Goal: Transaction & Acquisition: Purchase product/service

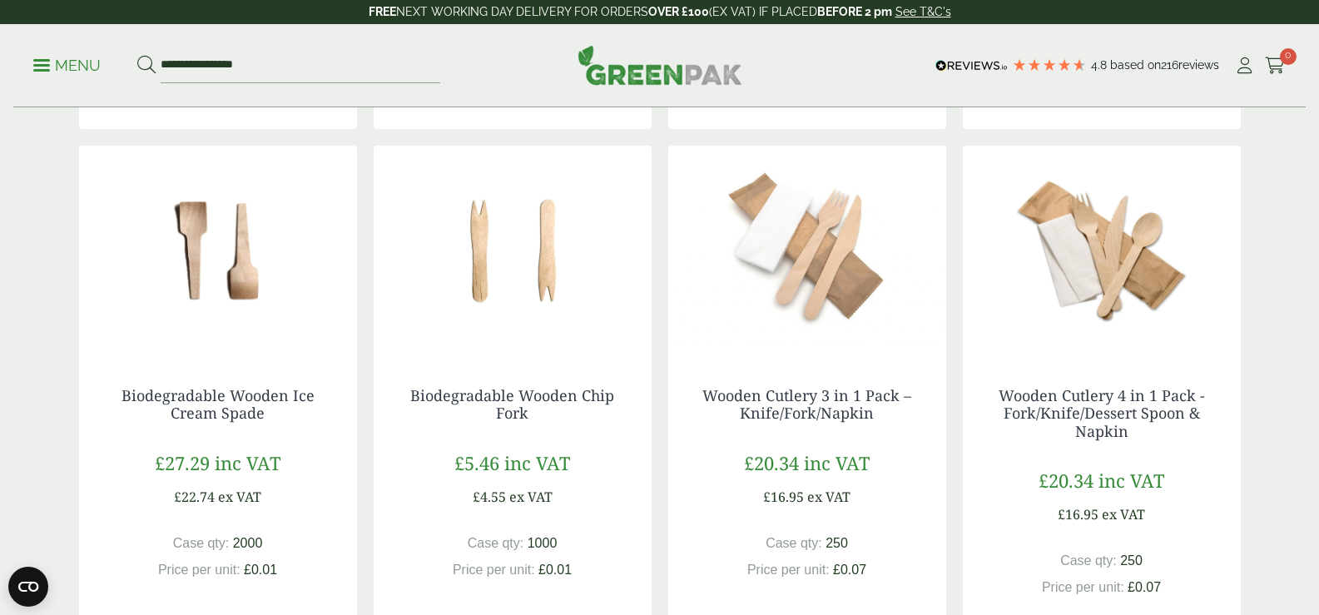
scroll to position [1432, 0]
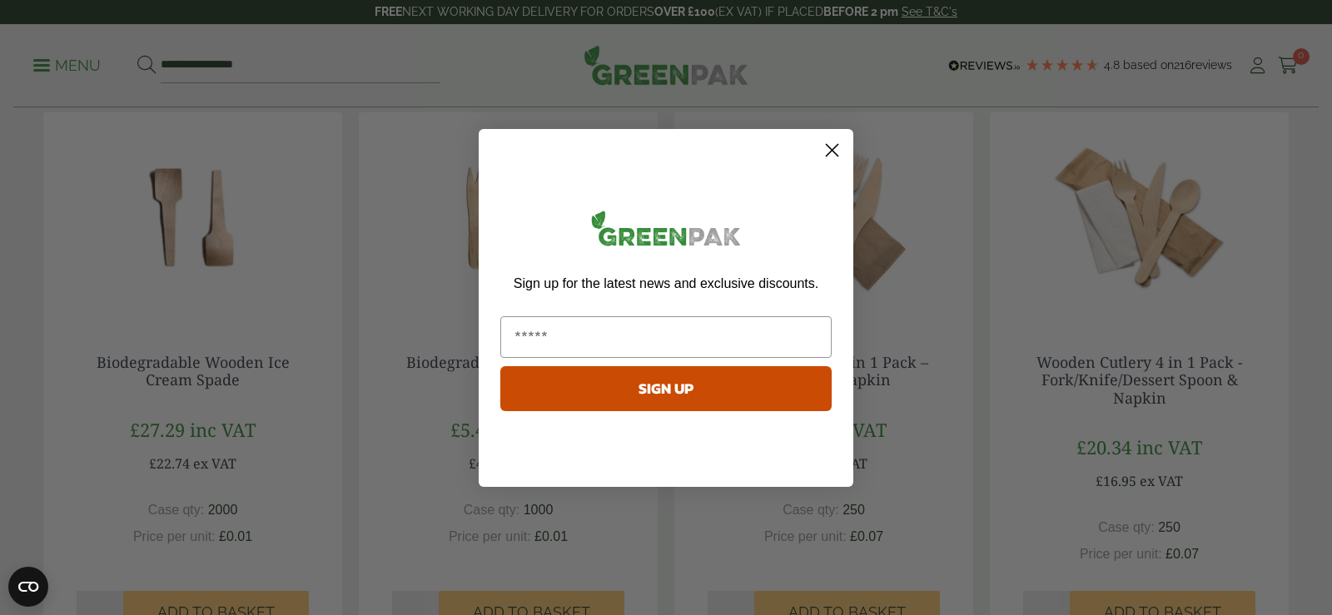
click at [833, 147] on circle "Close dialog" at bounding box center [831, 149] width 27 height 27
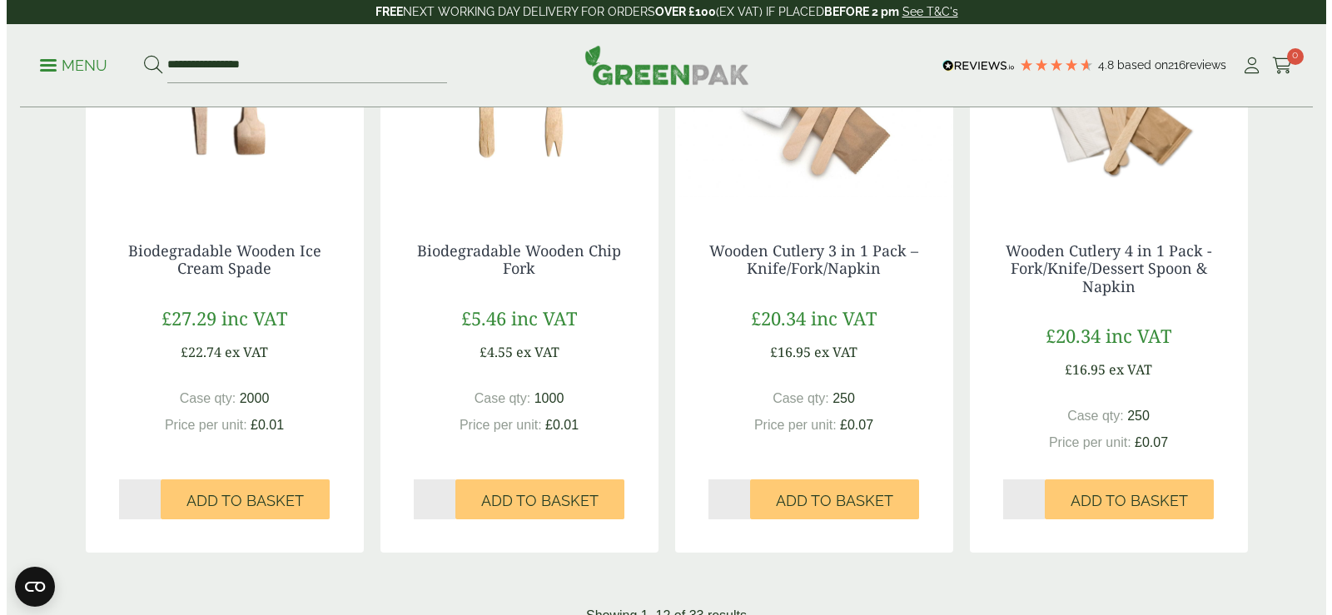
scroll to position [1577, 0]
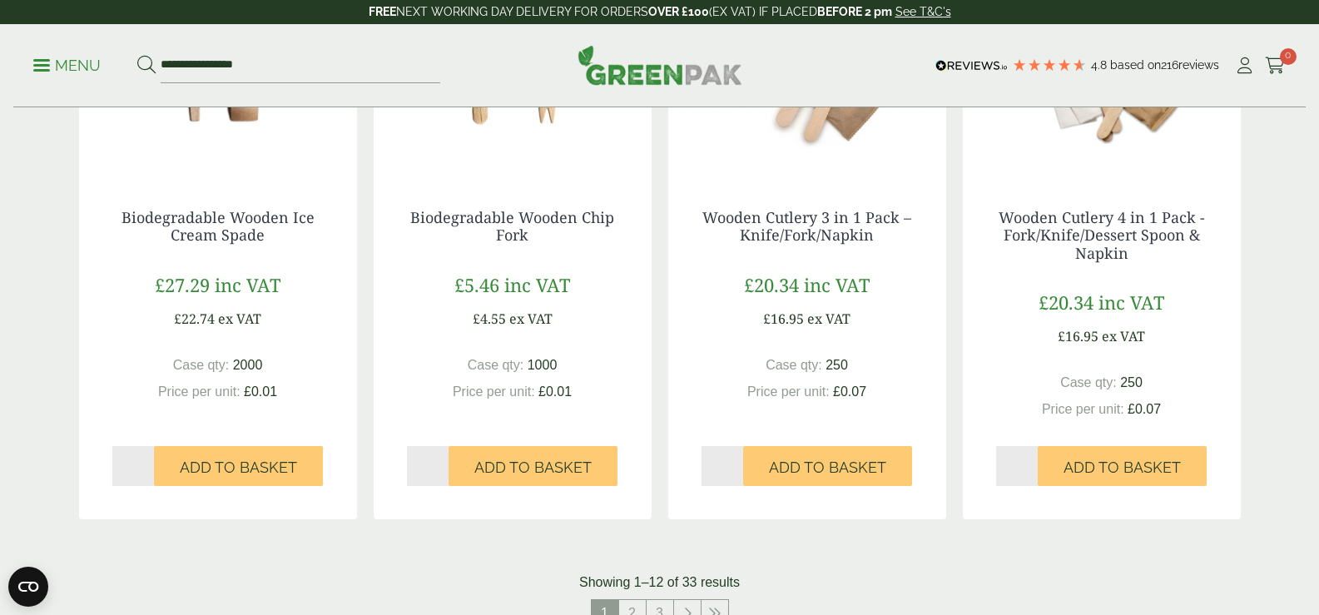
click at [738, 468] on input "*" at bounding box center [723, 466] width 42 height 40
click at [740, 462] on input "*" at bounding box center [723, 466] width 42 height 40
type input "*"
click at [740, 462] on input "*" at bounding box center [723, 466] width 42 height 40
click at [836, 469] on span "Add to Basket" at bounding box center [827, 468] width 117 height 18
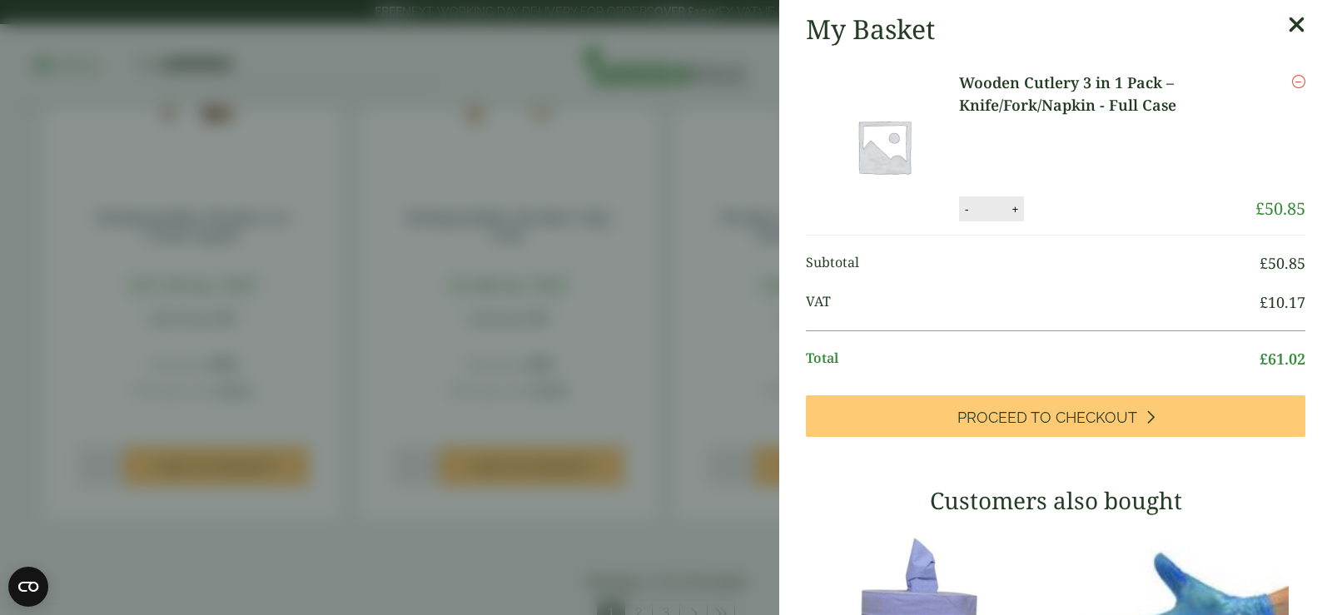
click at [749, 14] on aside "My Basket Wooden Cutlery 3 in 1 Pack – Knife/Fork/Napkin - Full Case Wooden Cut…" at bounding box center [666, 307] width 1332 height 615
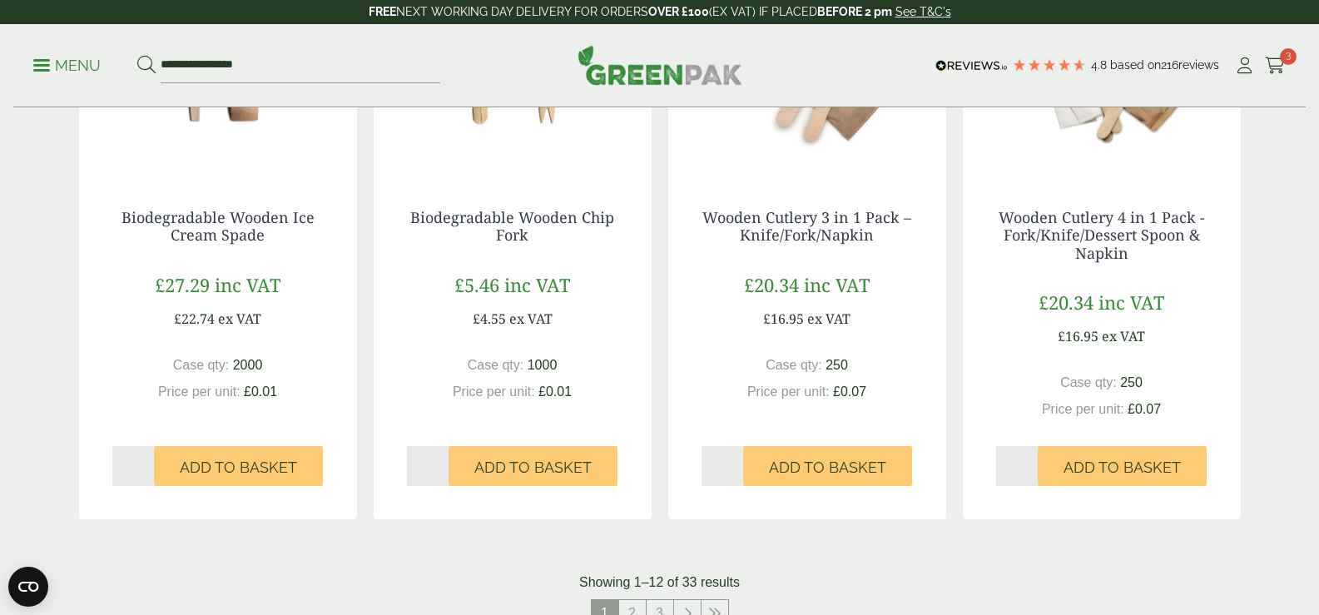
click at [42, 67] on p "Menu" at bounding box center [66, 66] width 67 height 20
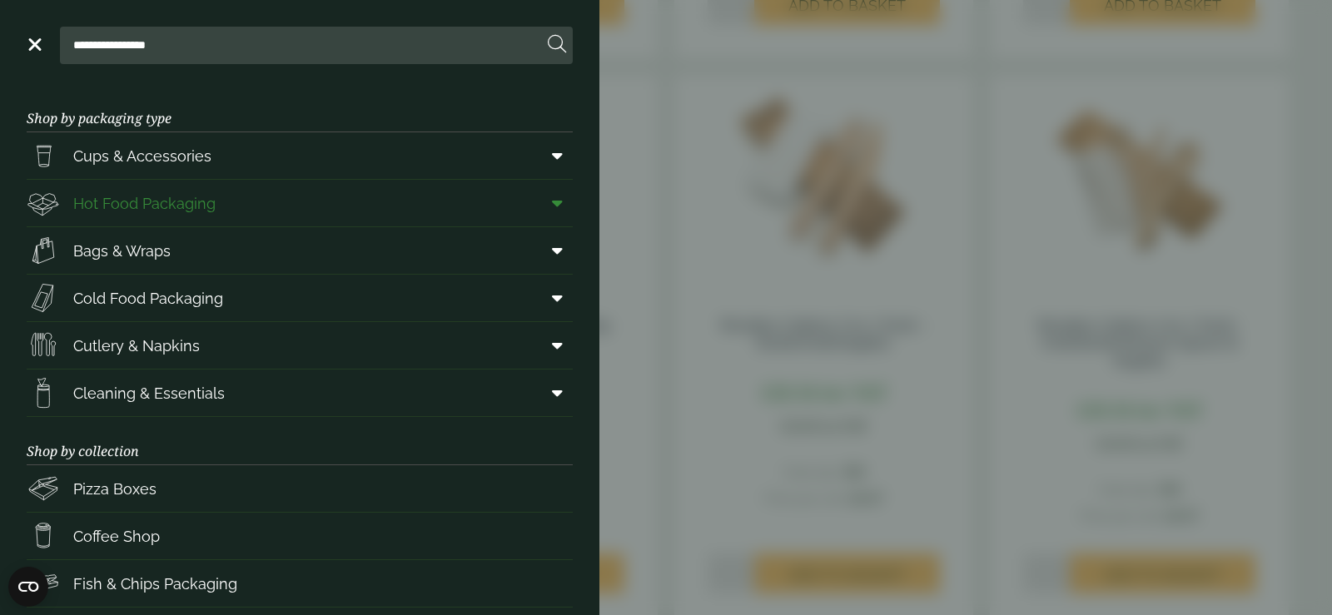
click at [135, 202] on span "Hot Food Packaging" at bounding box center [144, 203] width 142 height 22
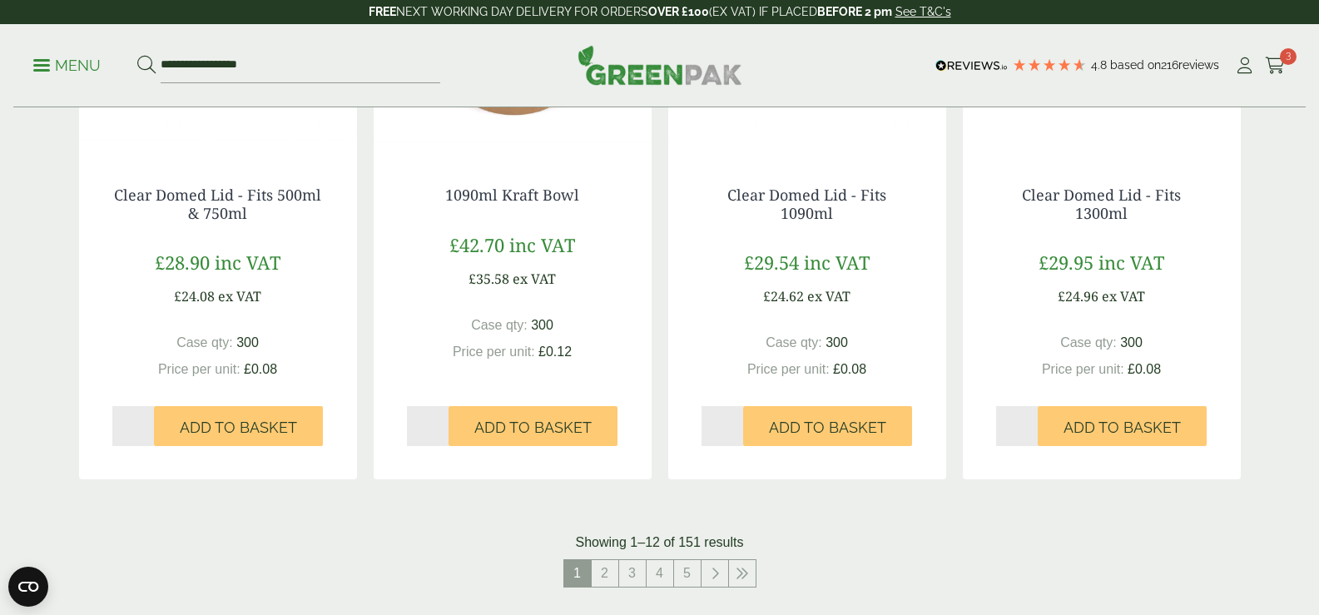
scroll to position [1675, 0]
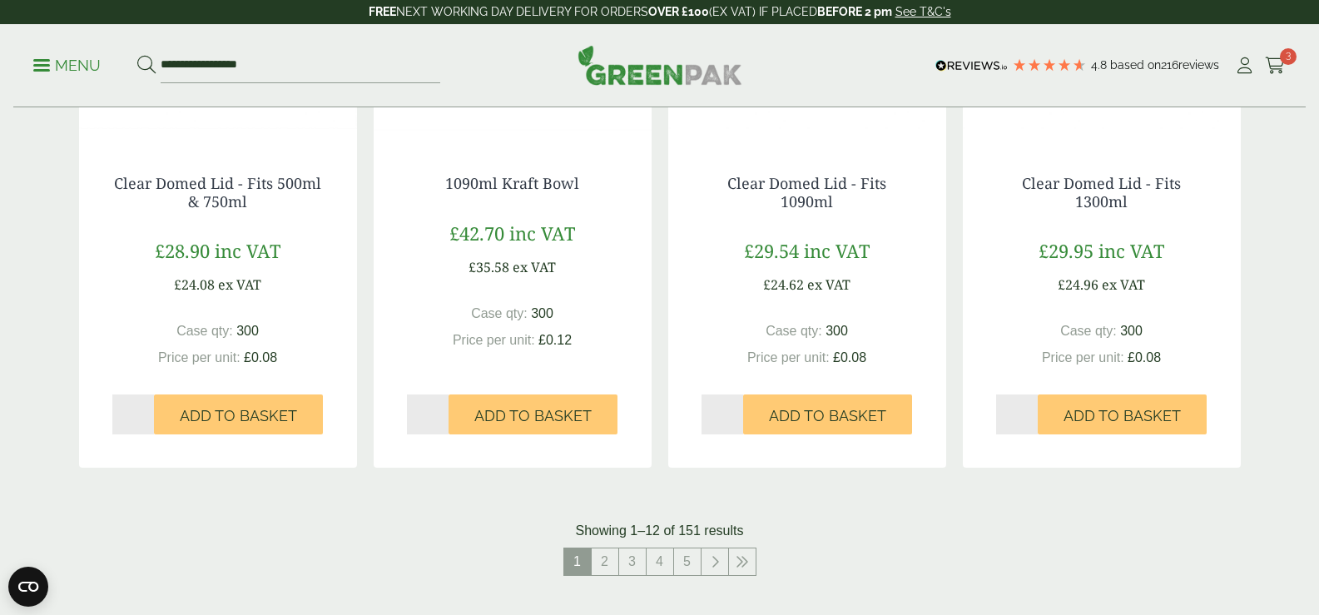
drag, startPoint x: 1325, startPoint y: 58, endPoint x: 1320, endPoint y: 399, distance: 340.4
drag, startPoint x: 724, startPoint y: 469, endPoint x: 714, endPoint y: 469, distance: 10.0
click at [609, 548] on link "2" at bounding box center [605, 561] width 27 height 27
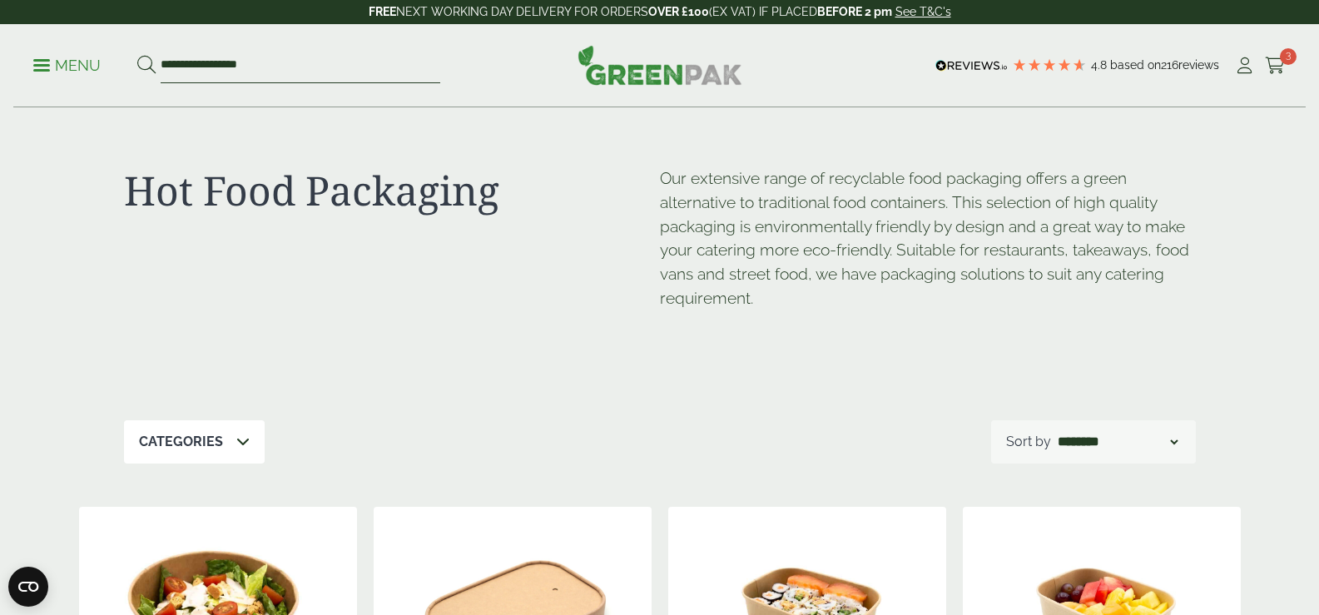
click at [270, 66] on input "**********" at bounding box center [301, 65] width 280 height 35
type input "*"
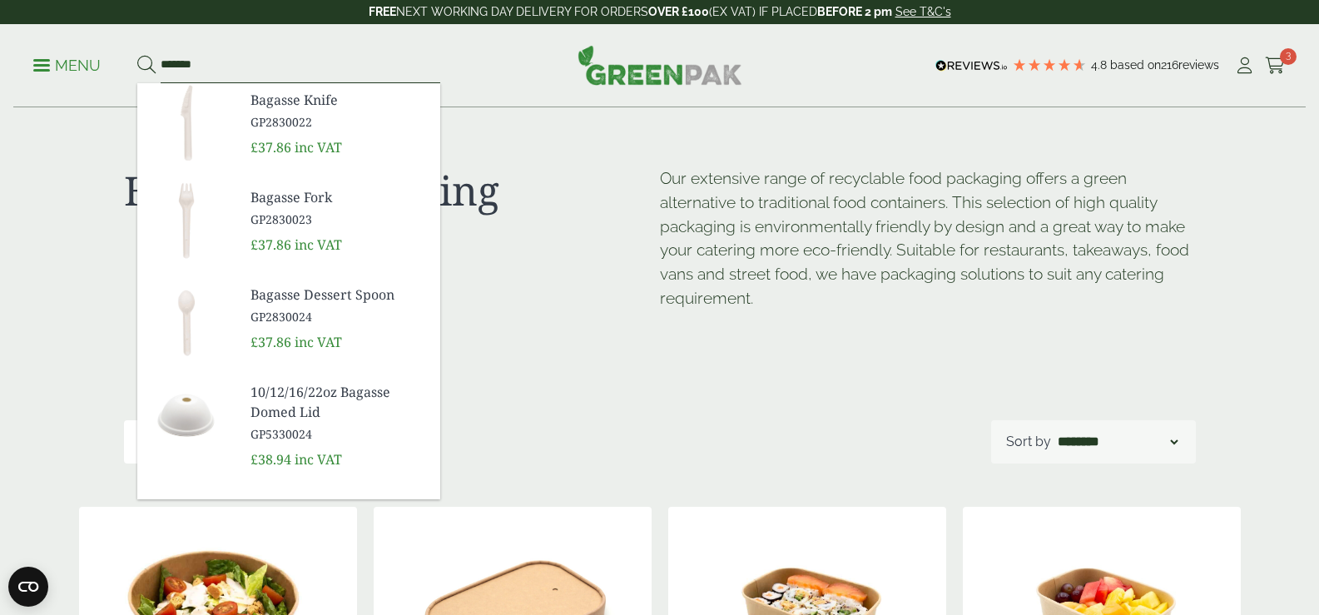
type input "*******"
click at [137, 55] on button at bounding box center [146, 66] width 18 height 22
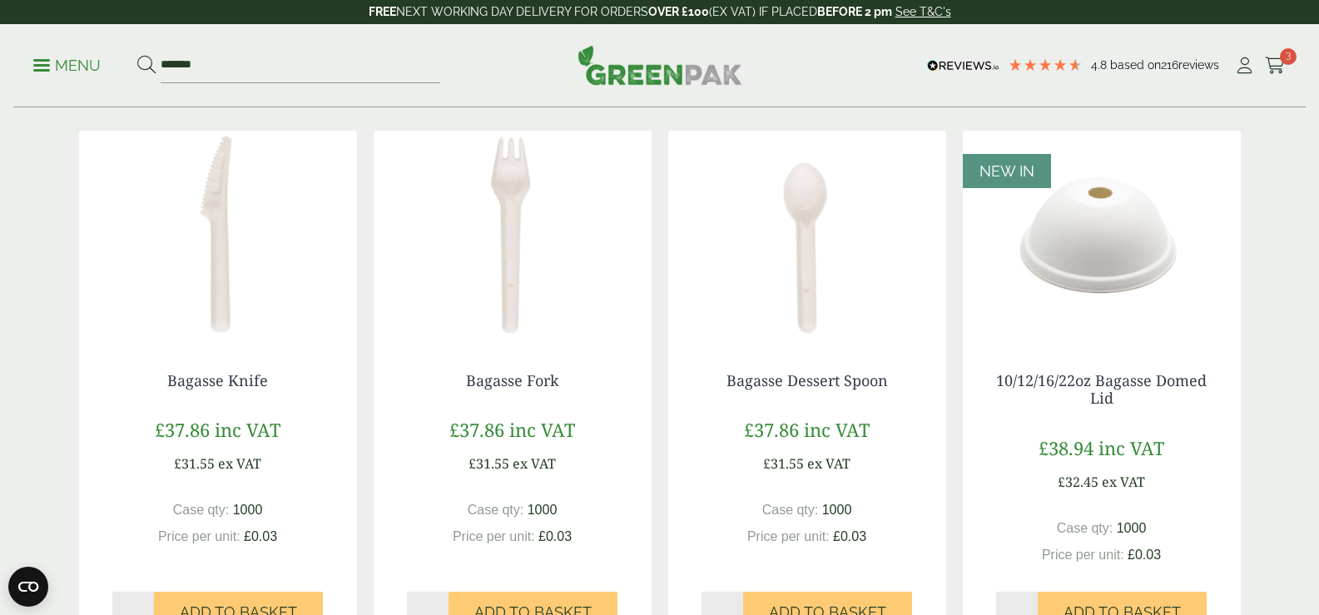
scroll to position [261, 0]
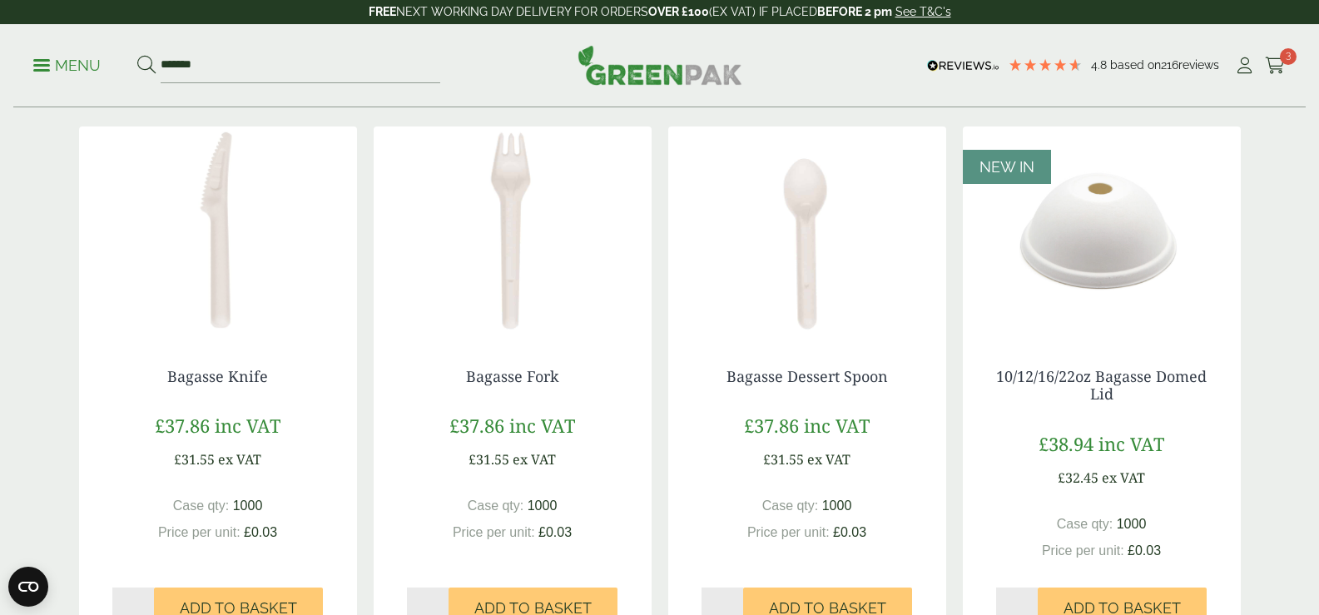
drag, startPoint x: 1324, startPoint y: 82, endPoint x: 1328, endPoint y: 136, distance: 55.1
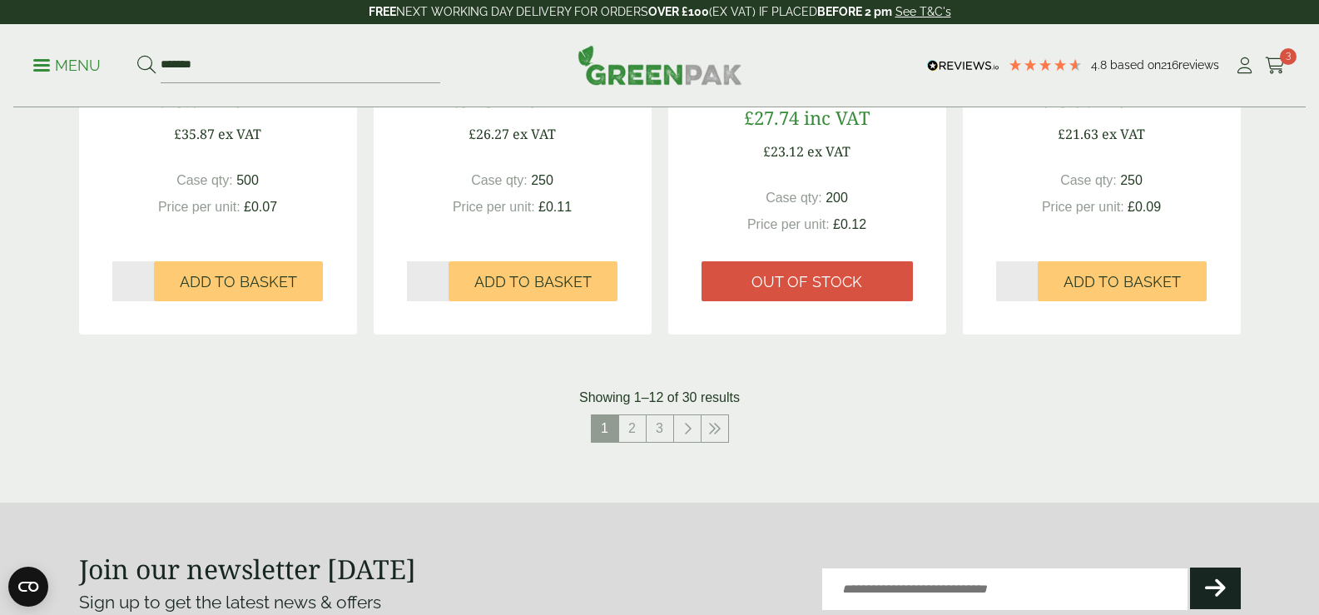
scroll to position [1712, 0]
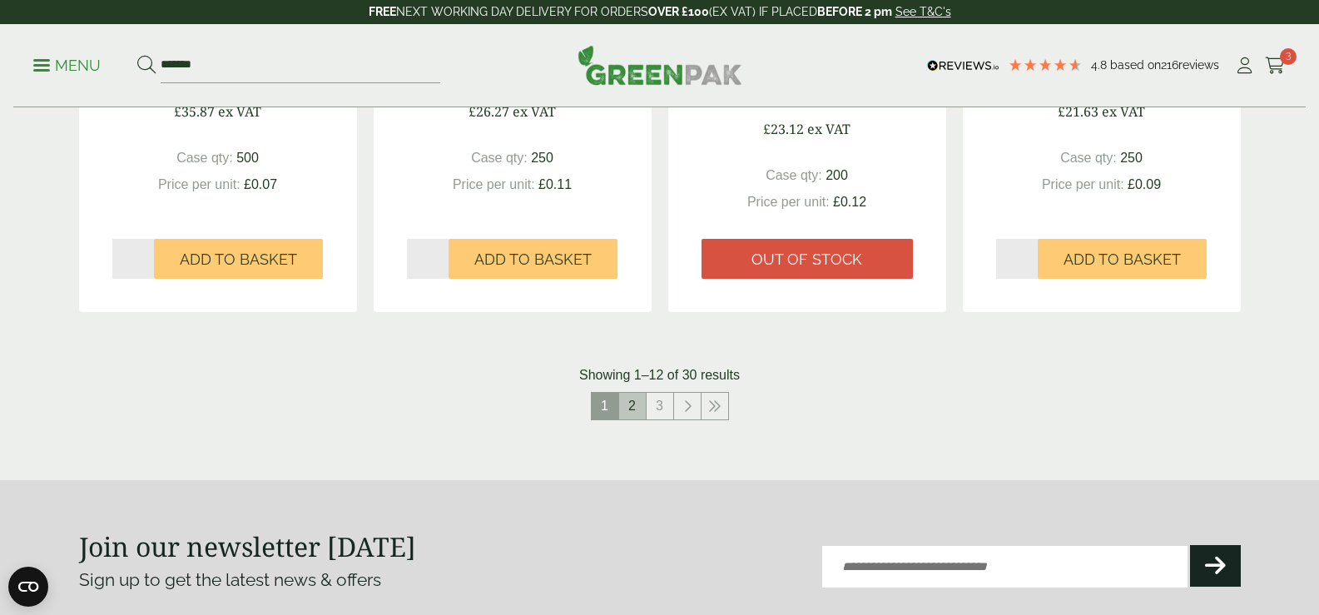
click at [631, 393] on link "2" at bounding box center [632, 406] width 27 height 27
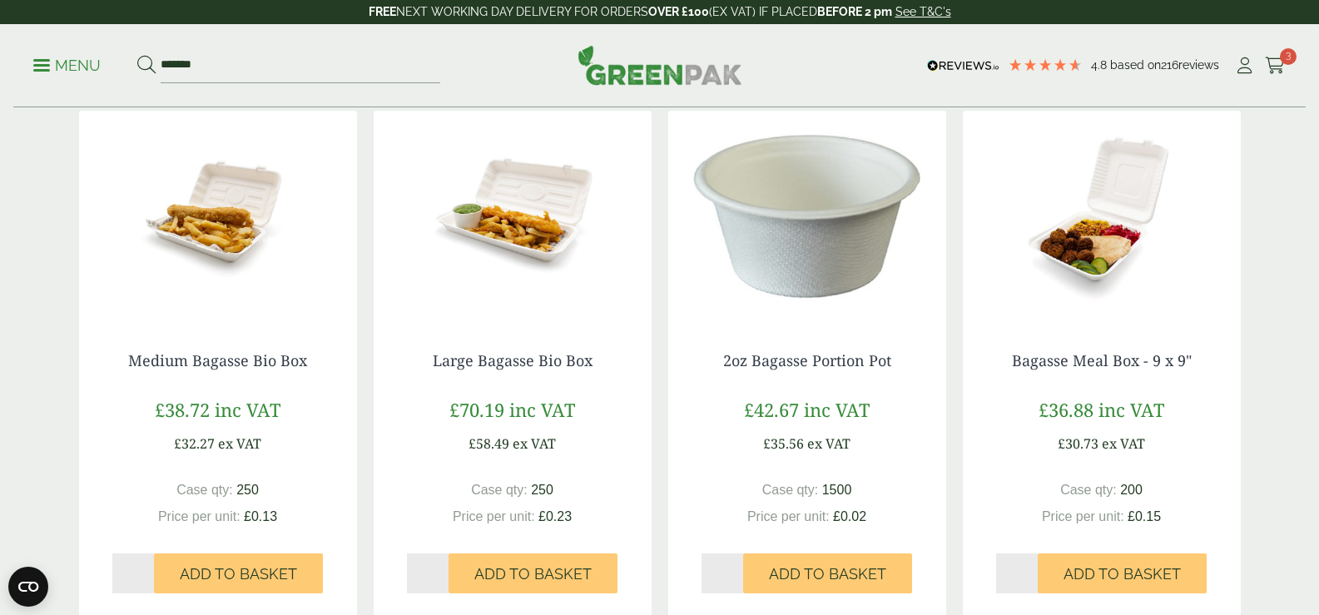
scroll to position [325, 0]
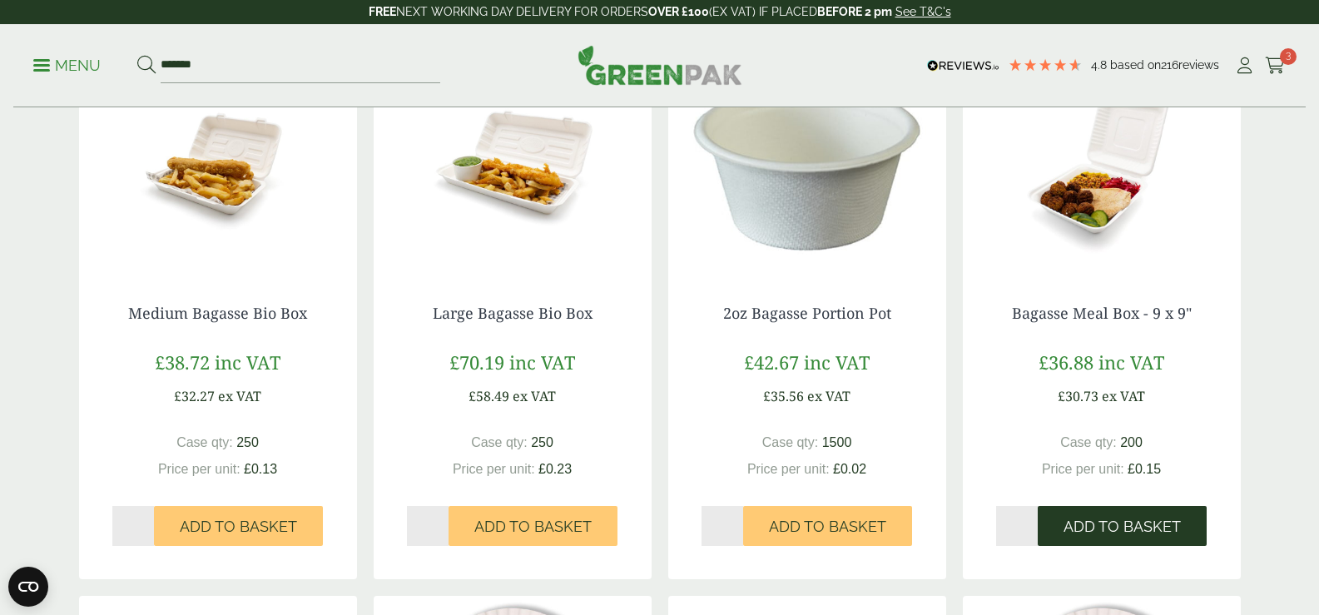
click at [1170, 530] on span "Add to Basket" at bounding box center [1122, 527] width 117 height 18
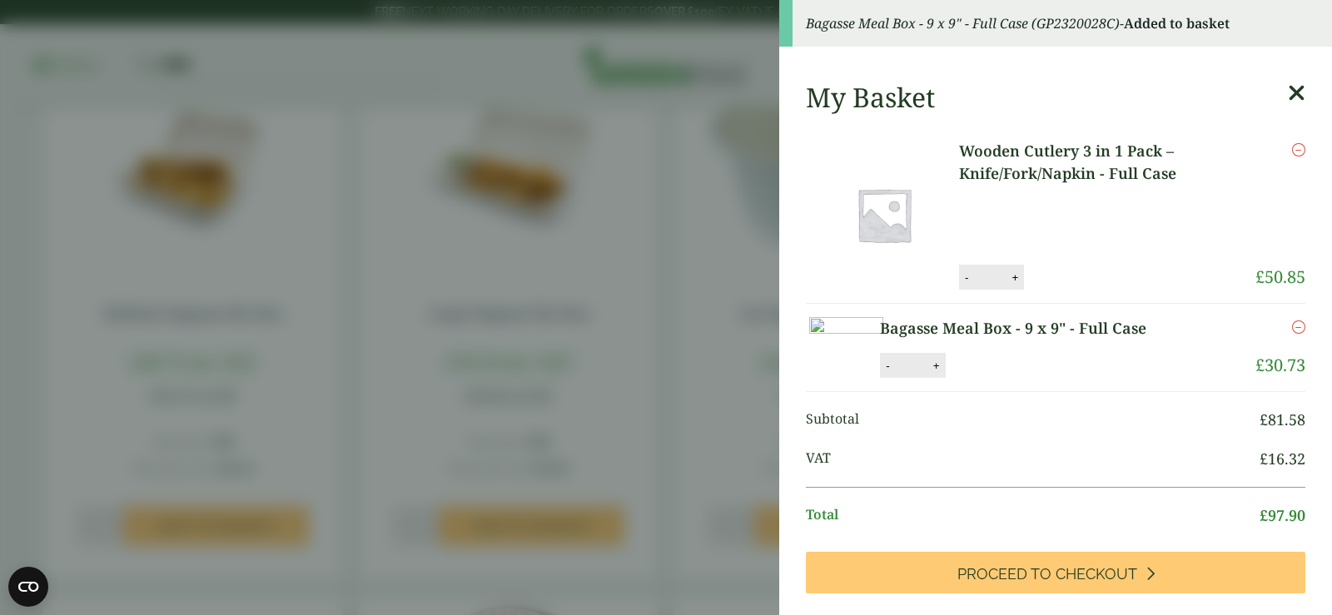
click at [742, 16] on aside "Bagasse Meal Box - 9 x 9" - Full Case (GP2320028C) - Added to basket My Basket …" at bounding box center [666, 307] width 1332 height 615
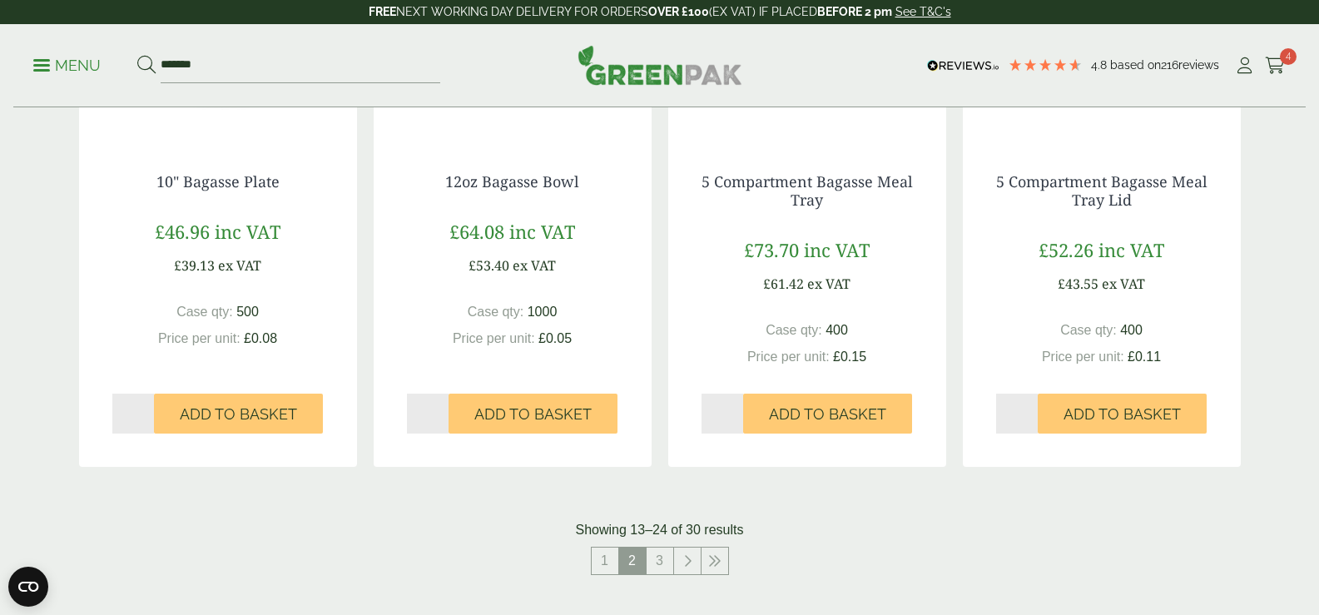
scroll to position [1551, 0]
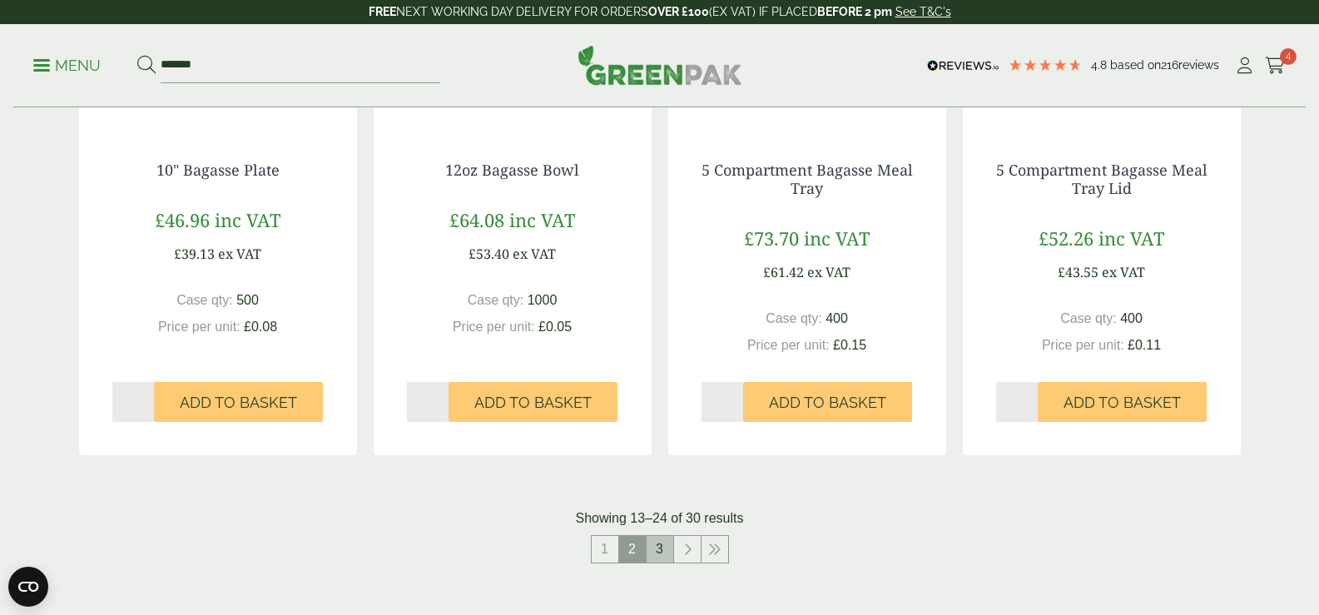
click at [662, 545] on link "3" at bounding box center [660, 549] width 27 height 27
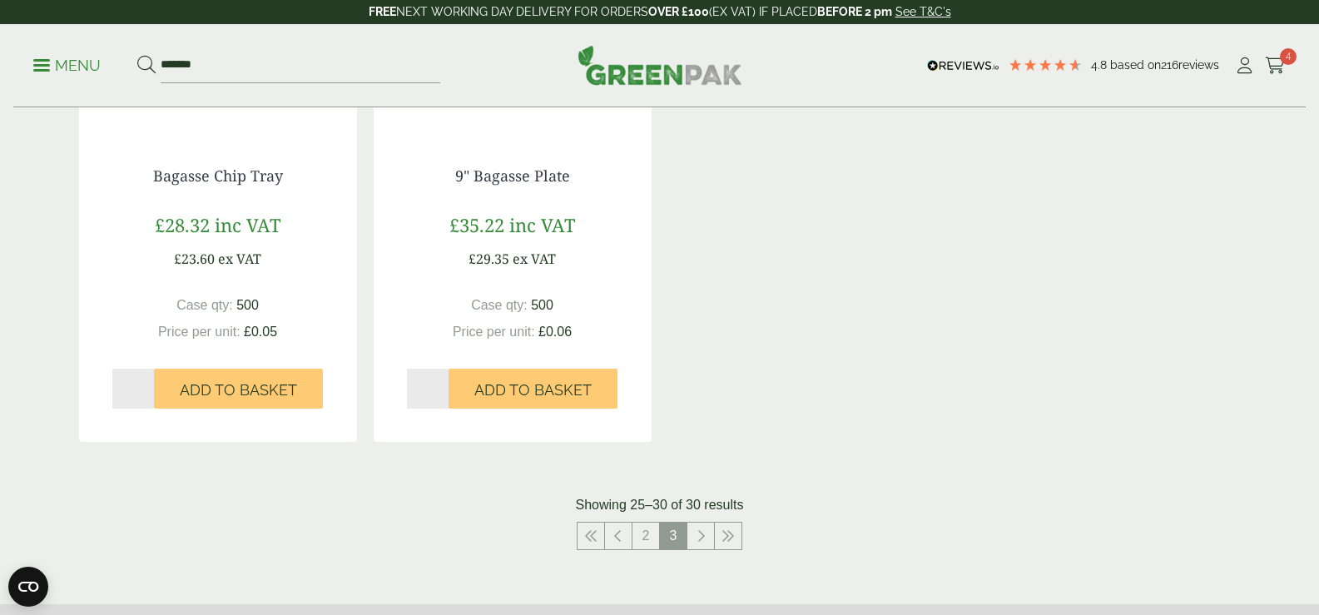
scroll to position [1020, 0]
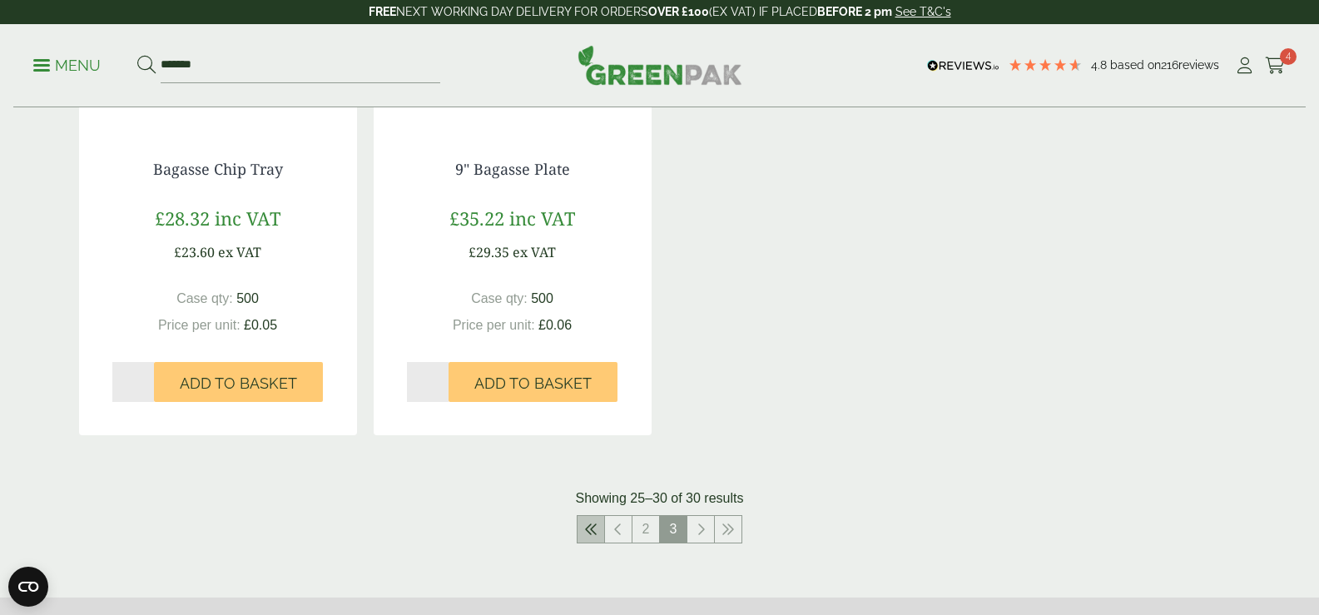
click at [594, 530] on icon at bounding box center [590, 529] width 13 height 13
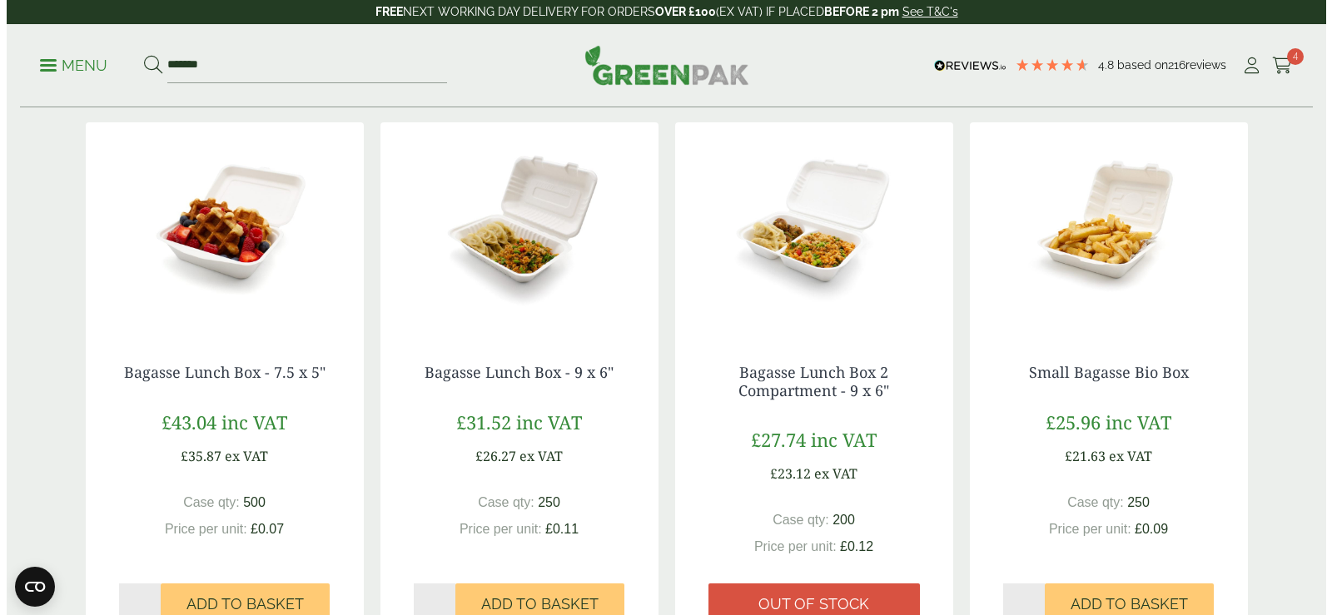
scroll to position [1372, 0]
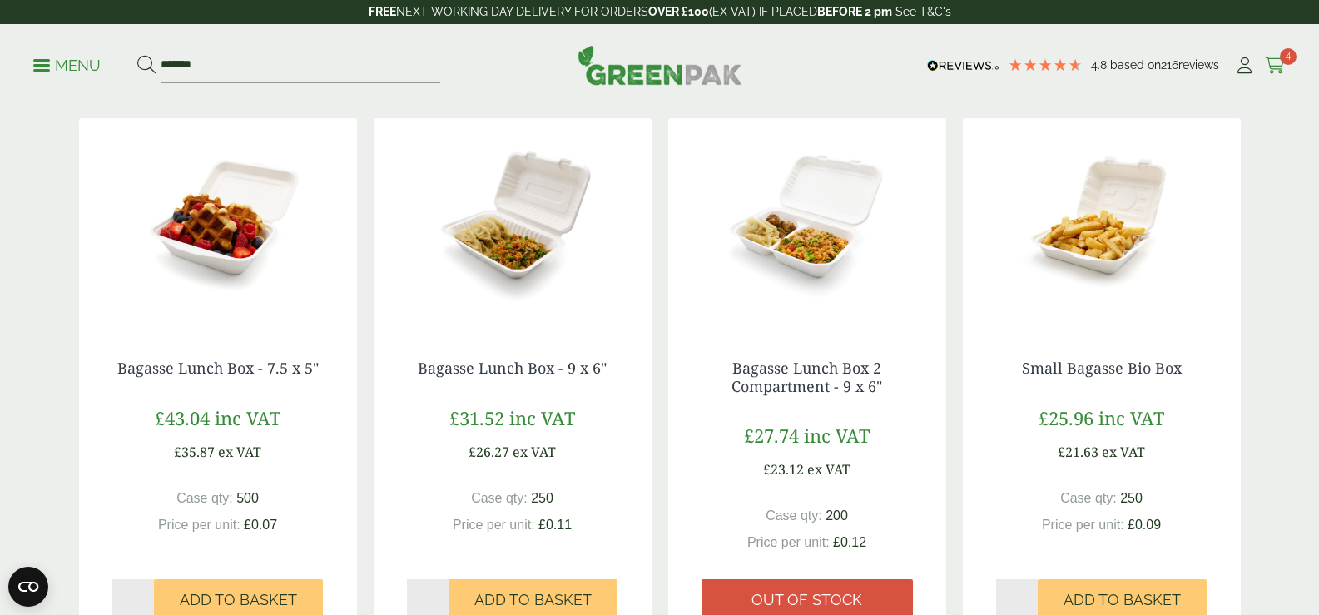
click at [1285, 55] on span "4" at bounding box center [1288, 56] width 17 height 17
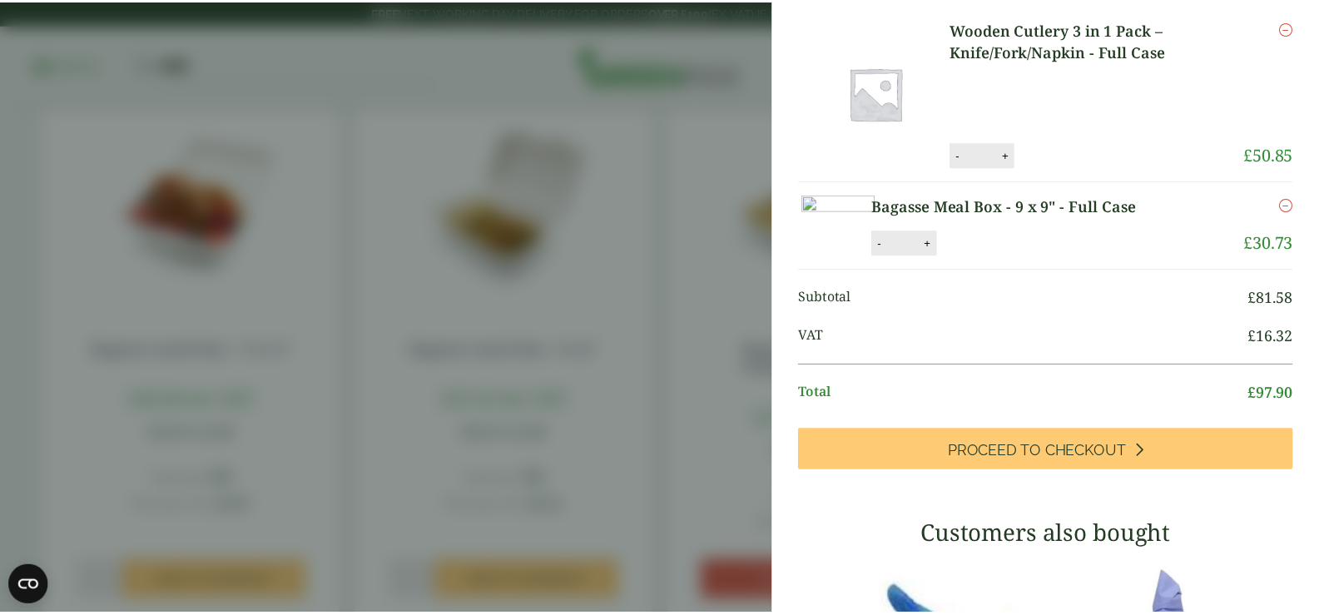
scroll to position [0, 0]
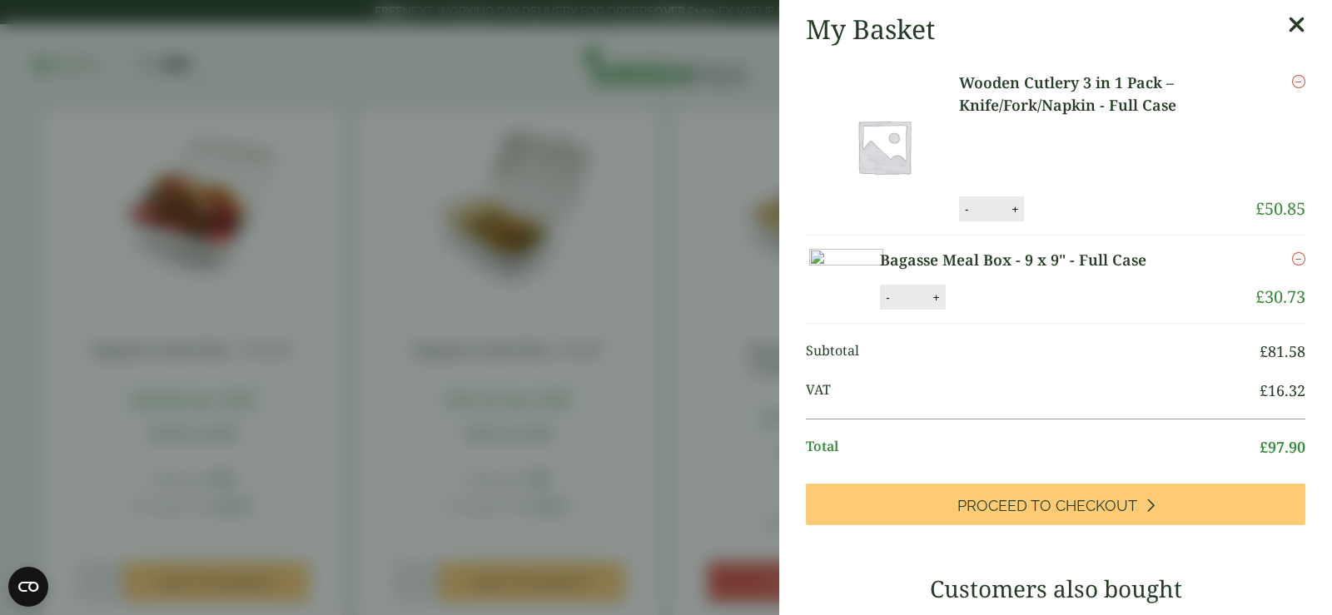
click at [764, 32] on aside "My Basket Wooden Cutlery 3 in 1 Pack – Knife/Fork/Napkin - Full Case Wooden Cut…" at bounding box center [666, 307] width 1332 height 615
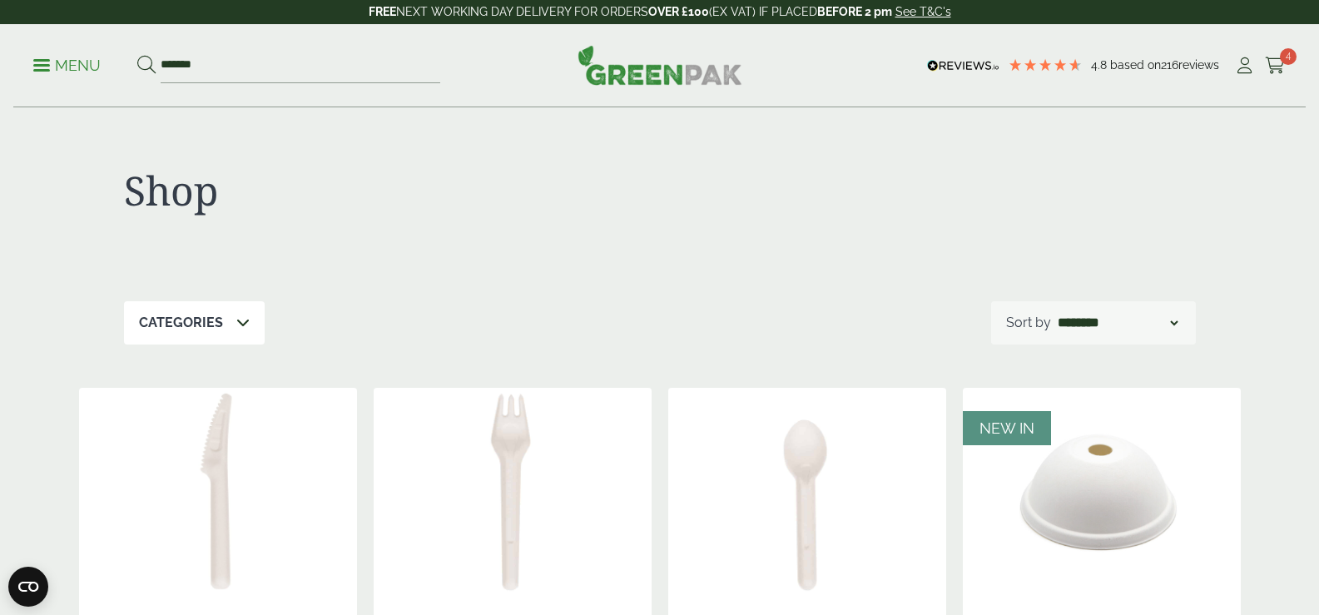
click at [82, 64] on p "Menu" at bounding box center [66, 66] width 67 height 20
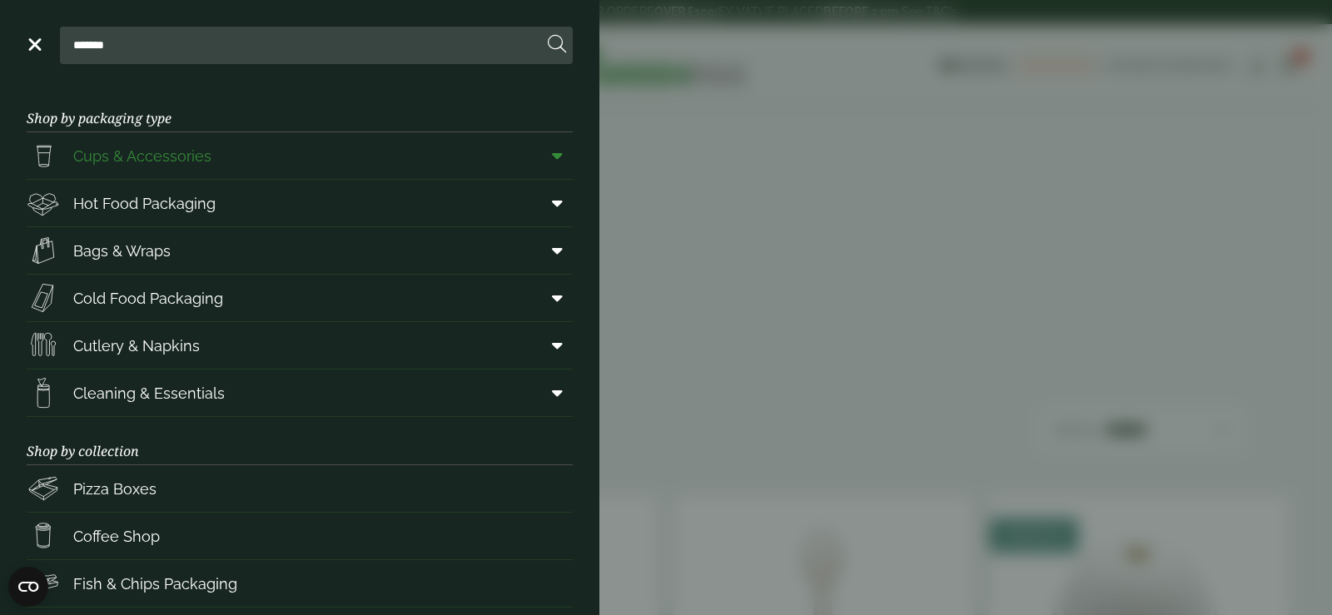
click at [127, 147] on span "Cups & Accessories" at bounding box center [142, 156] width 138 height 22
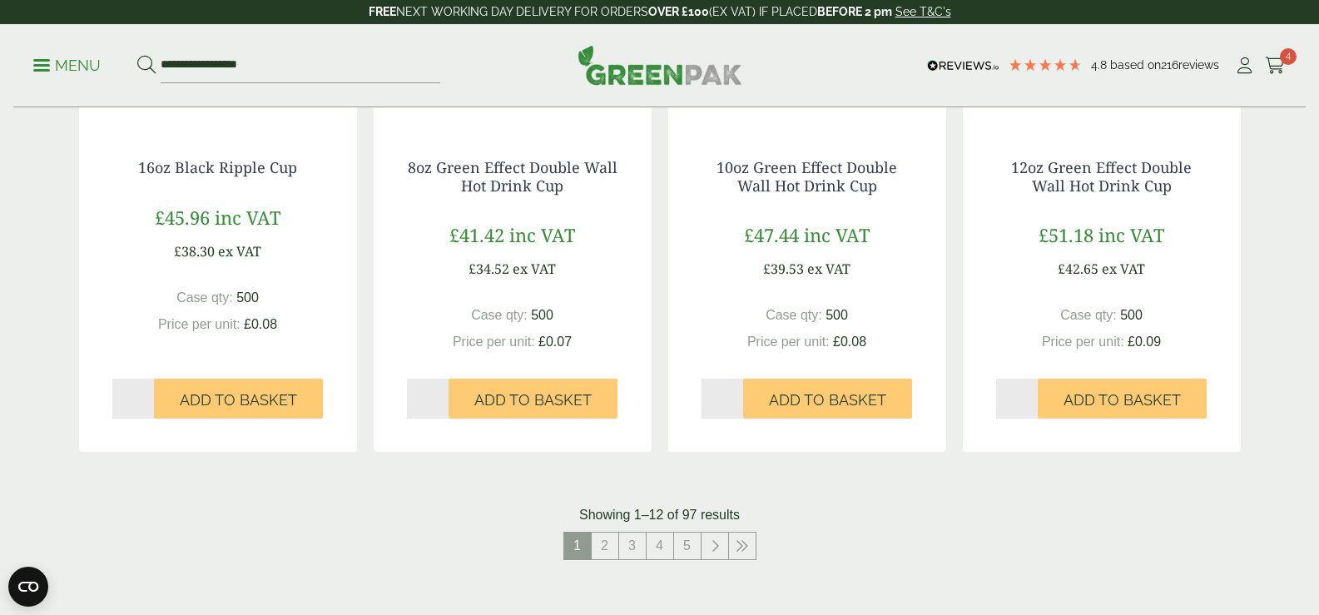
scroll to position [1589, 0]
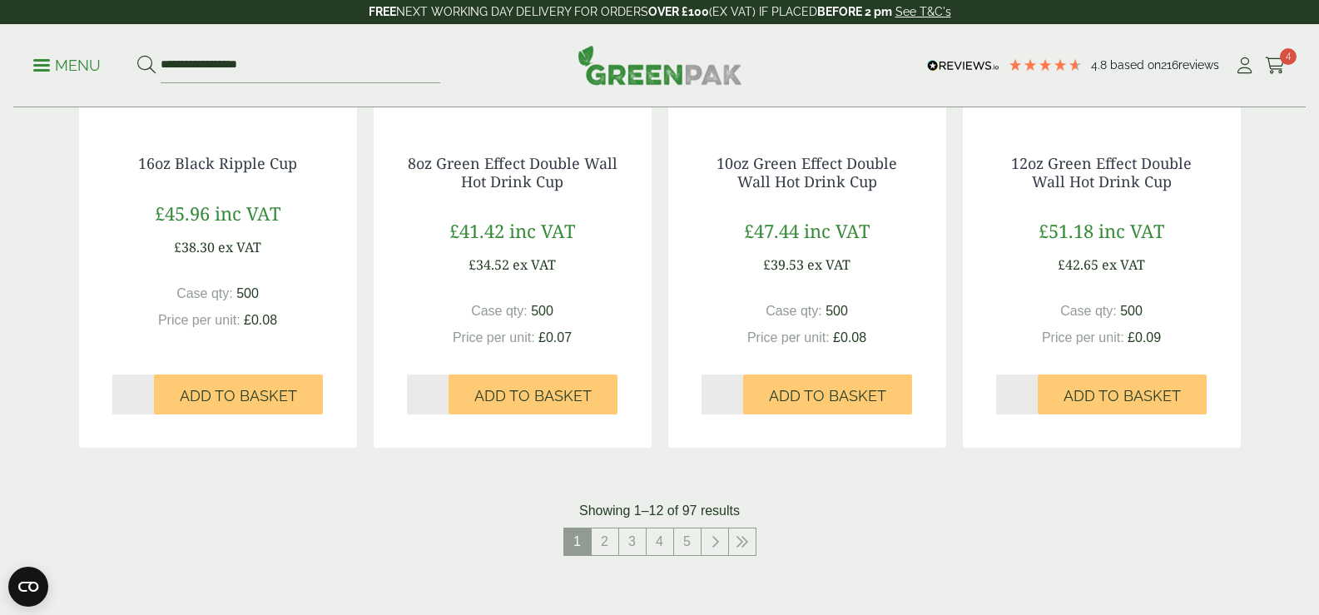
click at [602, 529] on link "2" at bounding box center [605, 542] width 27 height 27
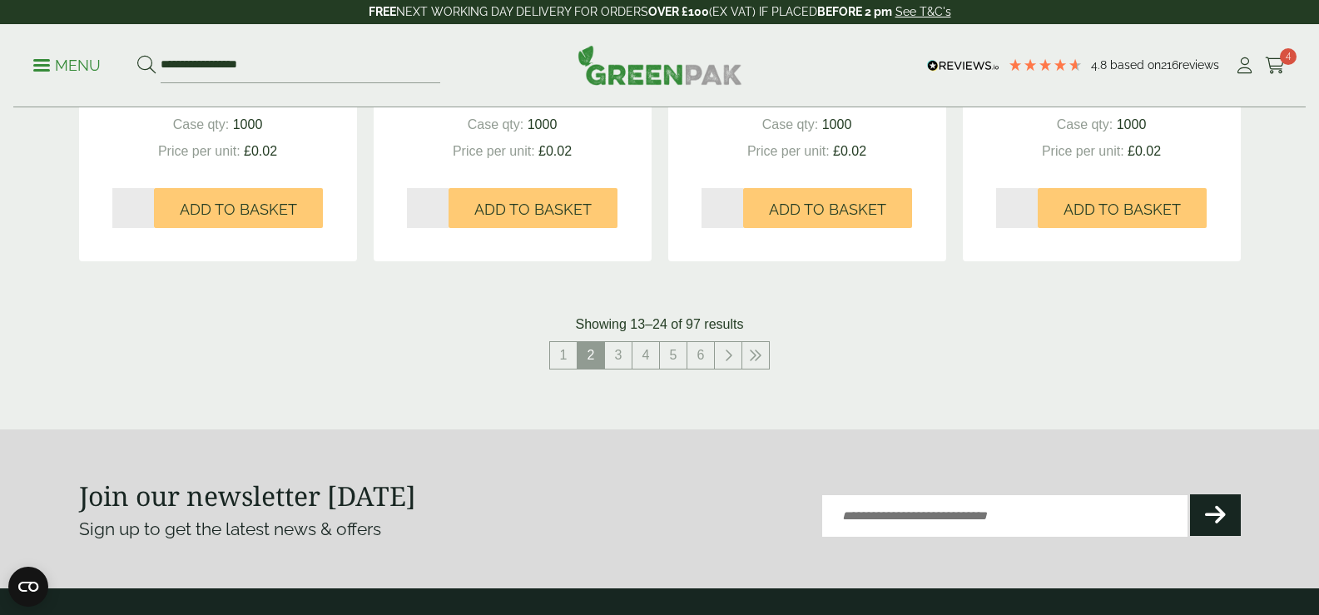
scroll to position [1809, 0]
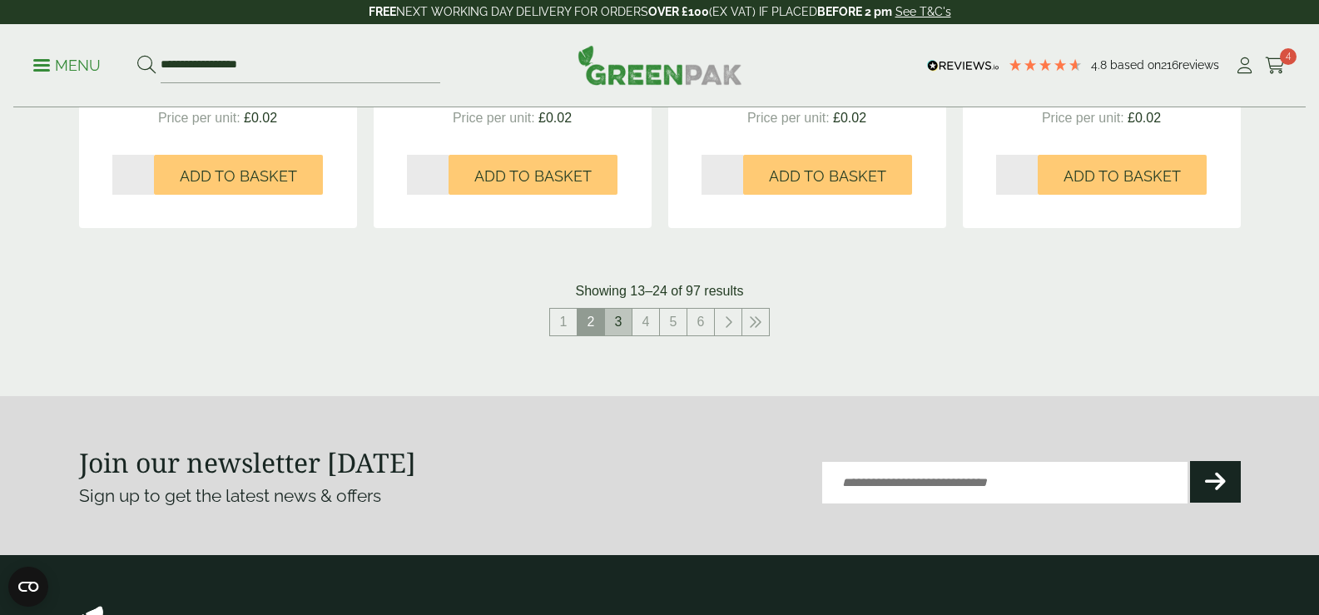
click at [614, 309] on link "3" at bounding box center [618, 322] width 27 height 27
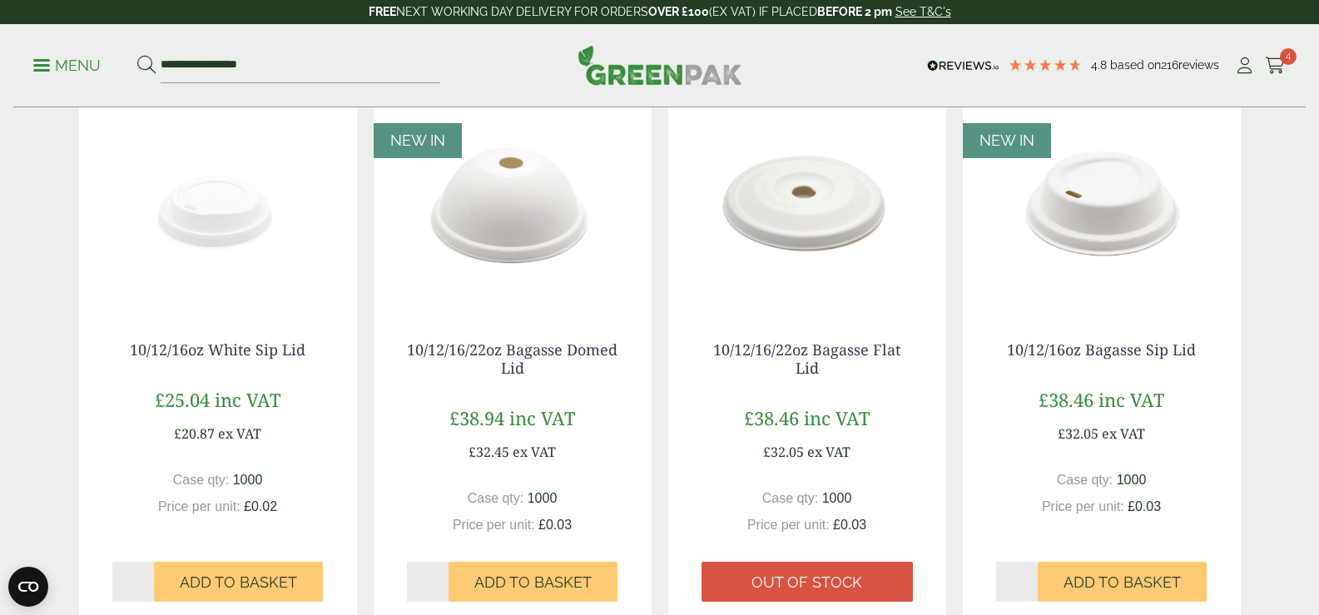
scroll to position [322, 0]
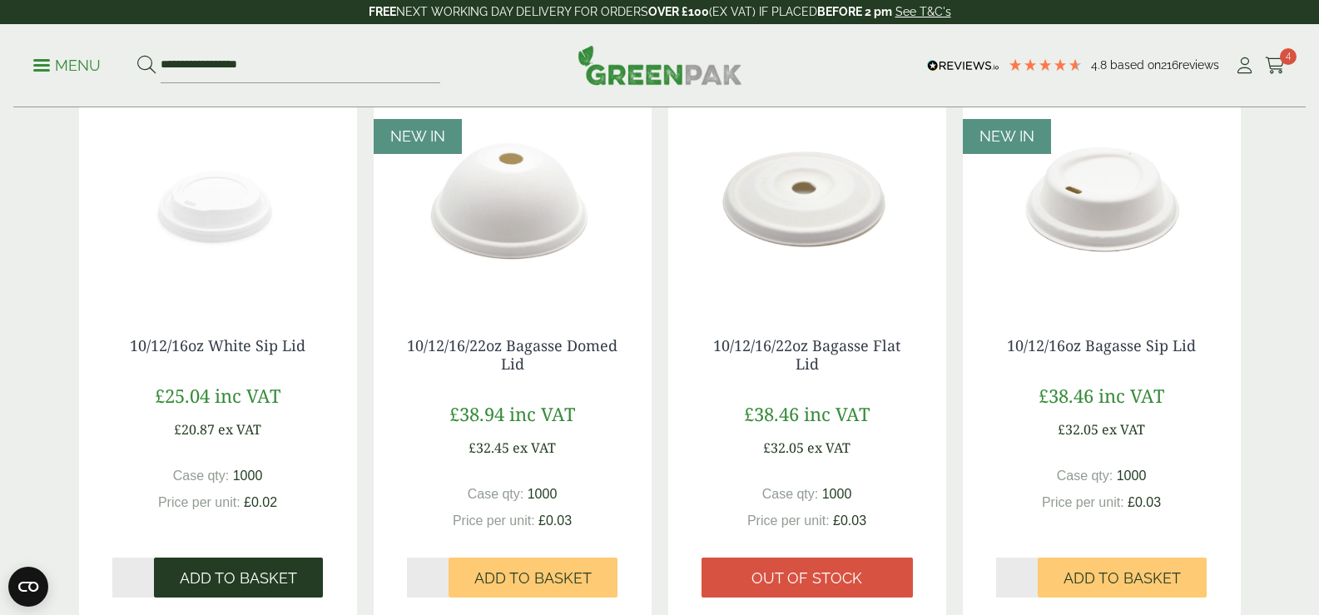
click at [287, 558] on button "Add to Basket" at bounding box center [238, 578] width 169 height 40
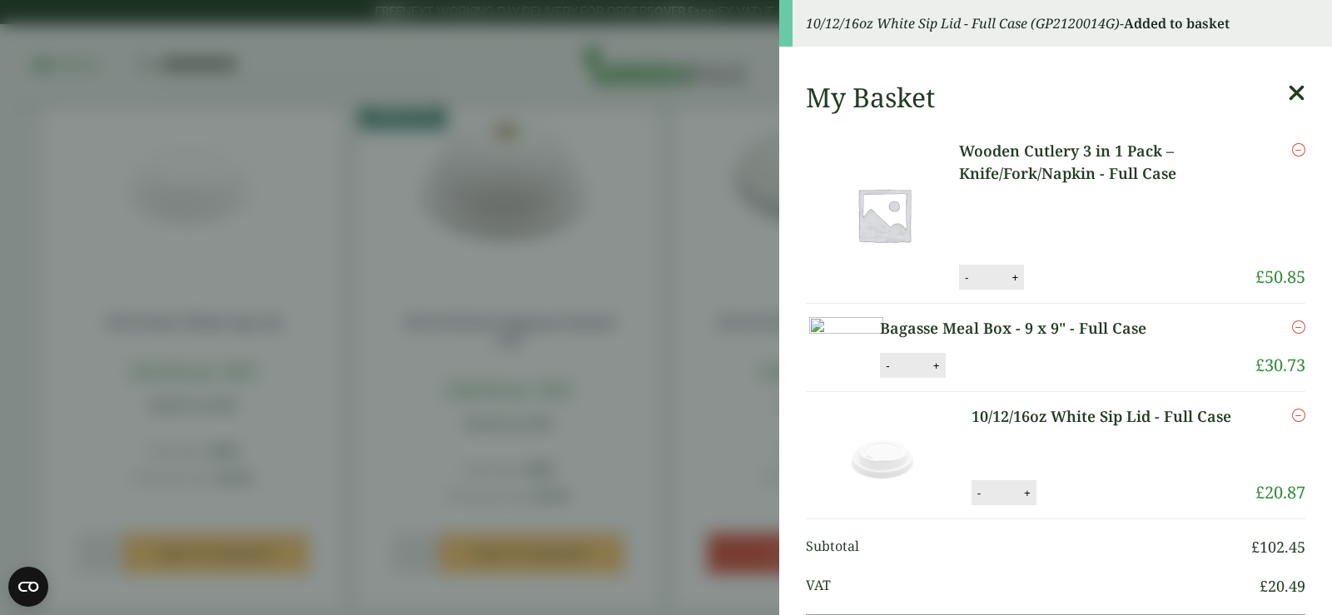
click at [555, 29] on aside "10/12/16oz White Sip Lid - Full Case (GP2120014G) - Added to basket My Basket W…" at bounding box center [666, 307] width 1332 height 615
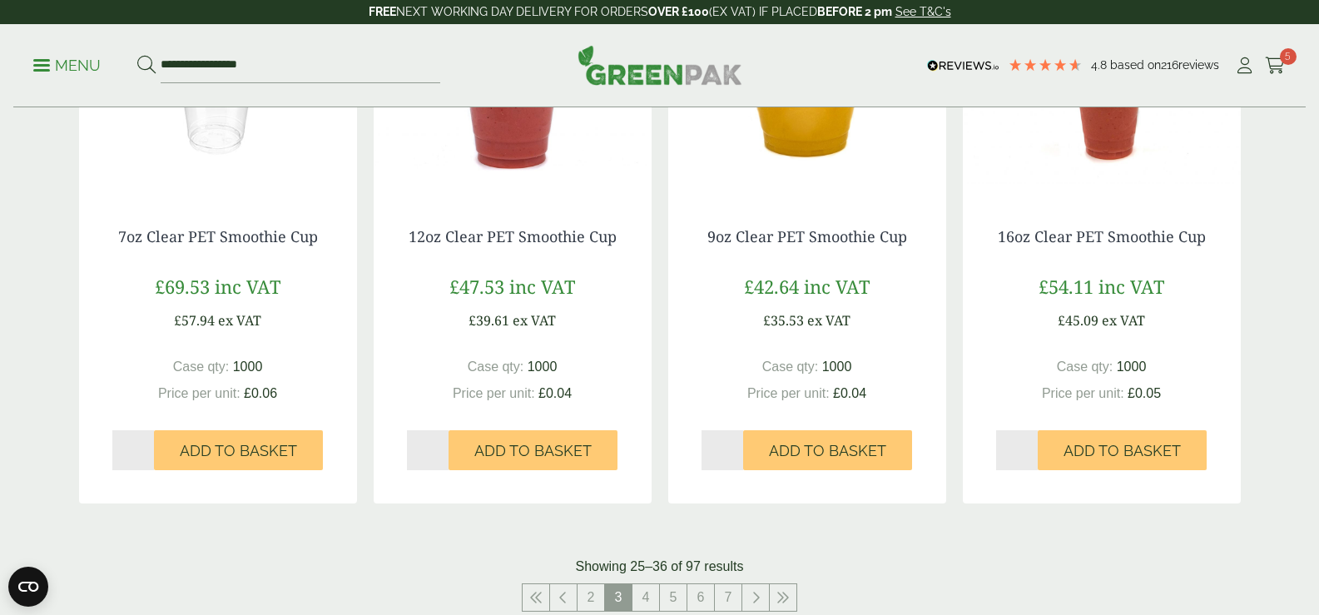
scroll to position [1641, 0]
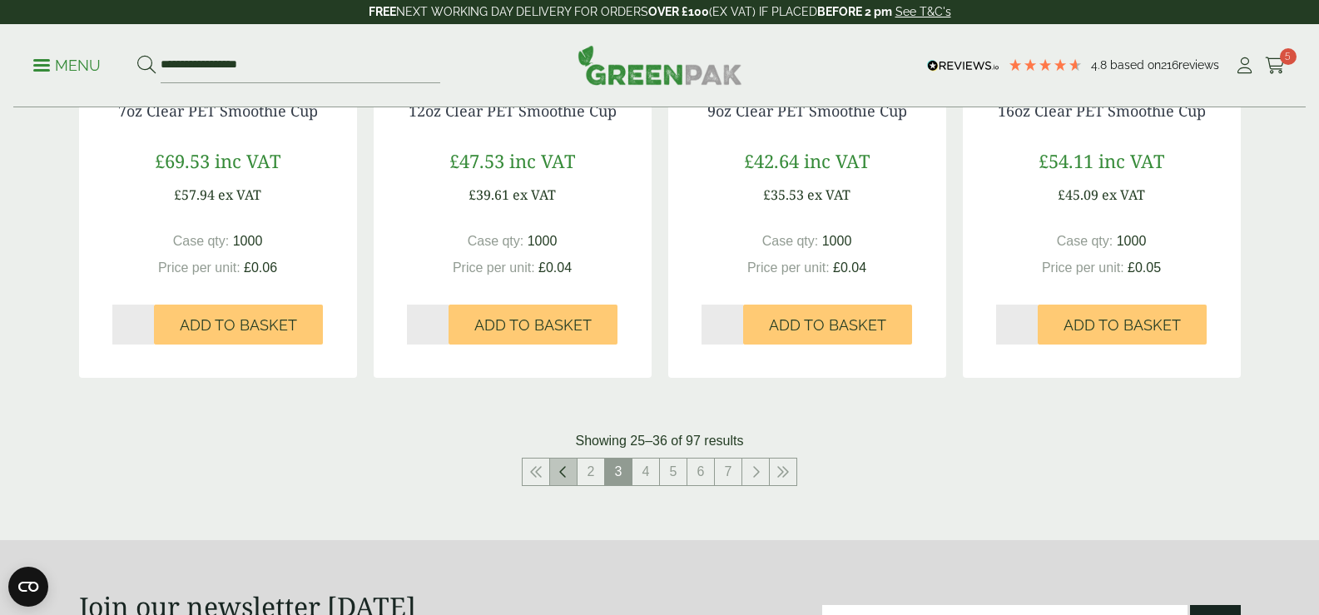
click at [563, 465] on icon at bounding box center [563, 471] width 8 height 13
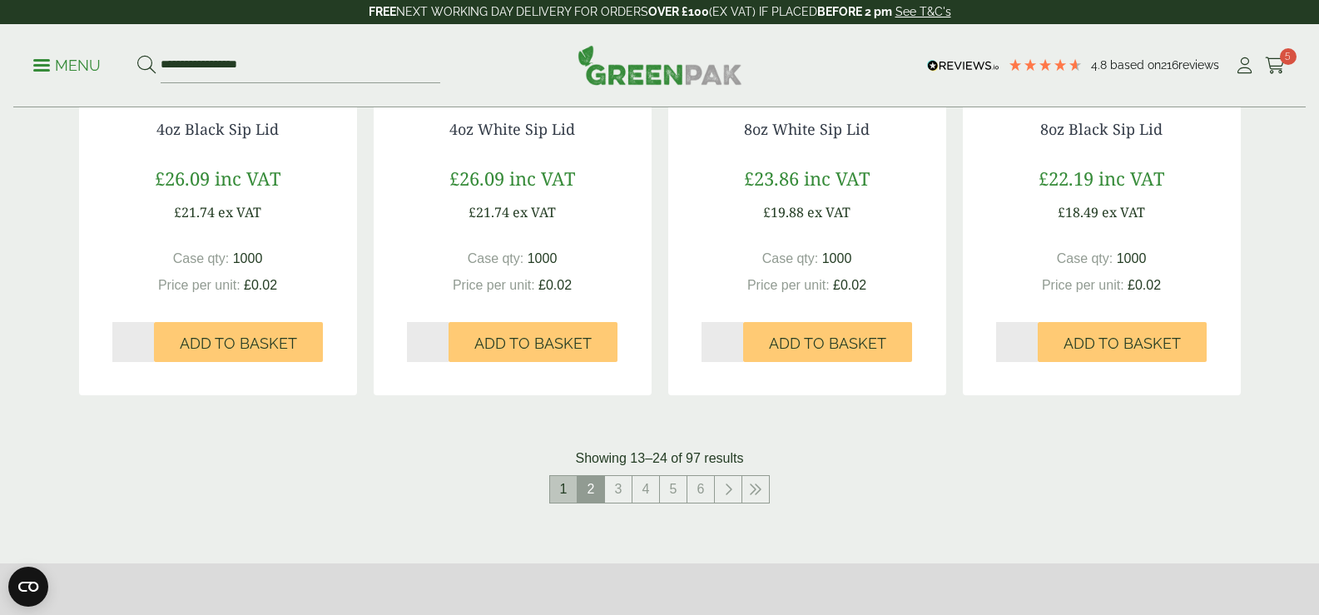
click at [559, 476] on link "1" at bounding box center [563, 489] width 27 height 27
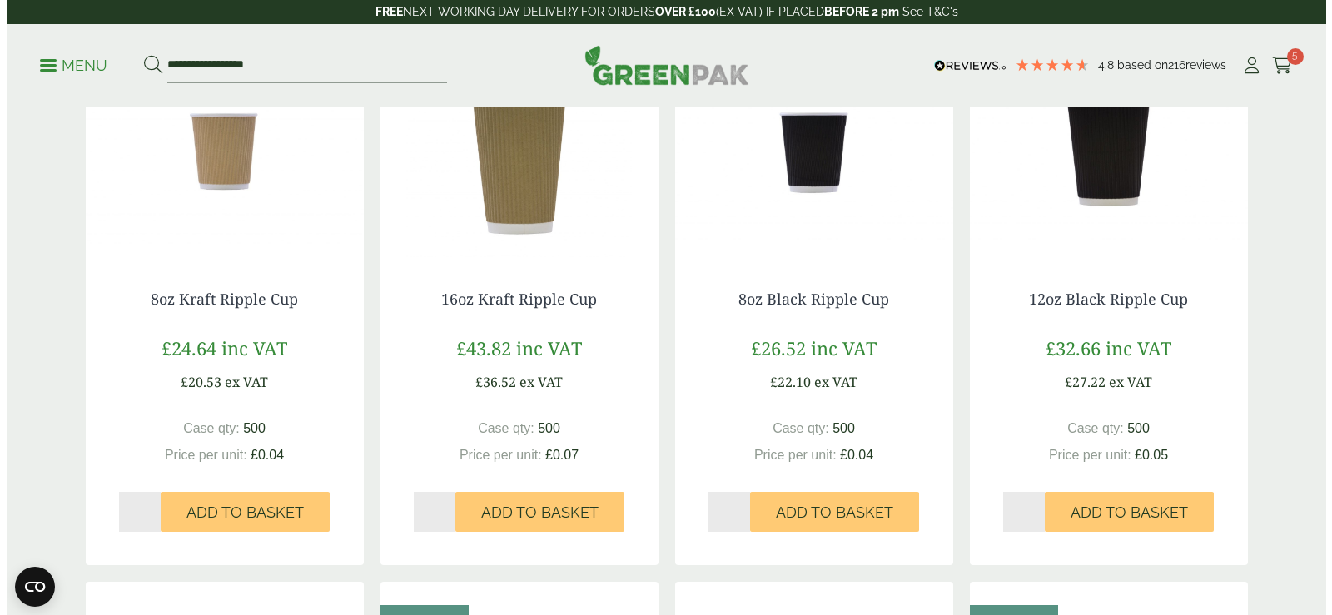
scroll to position [940, 0]
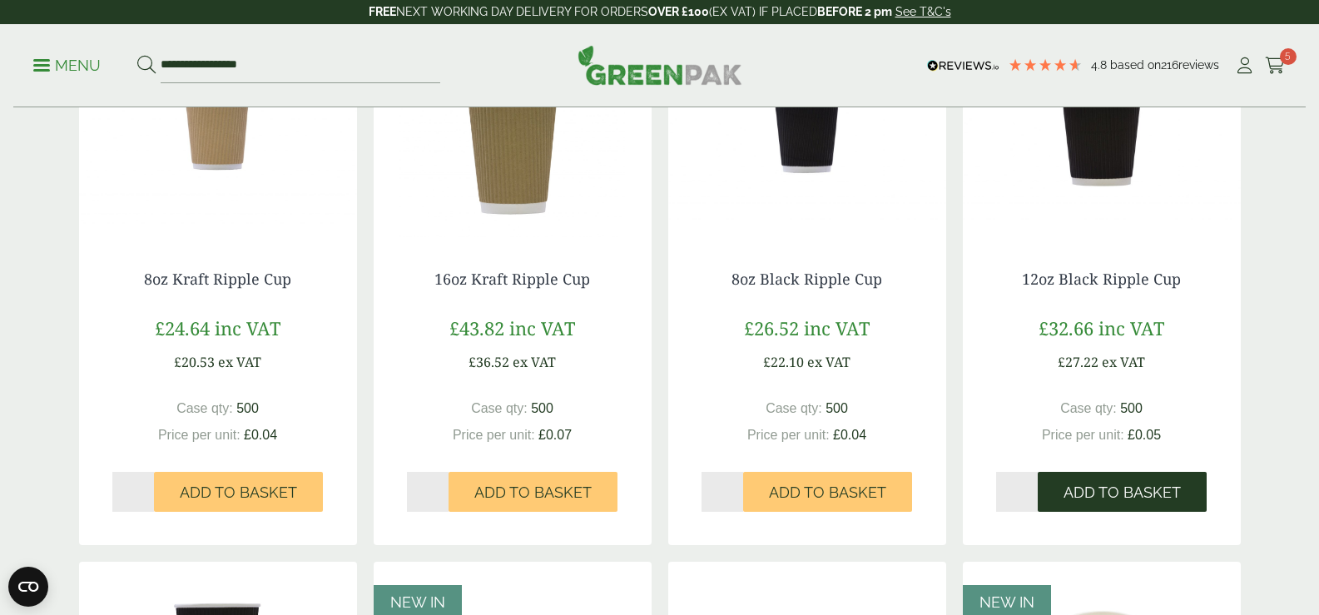
click at [1173, 472] on button "Add to Basket" at bounding box center [1122, 492] width 169 height 40
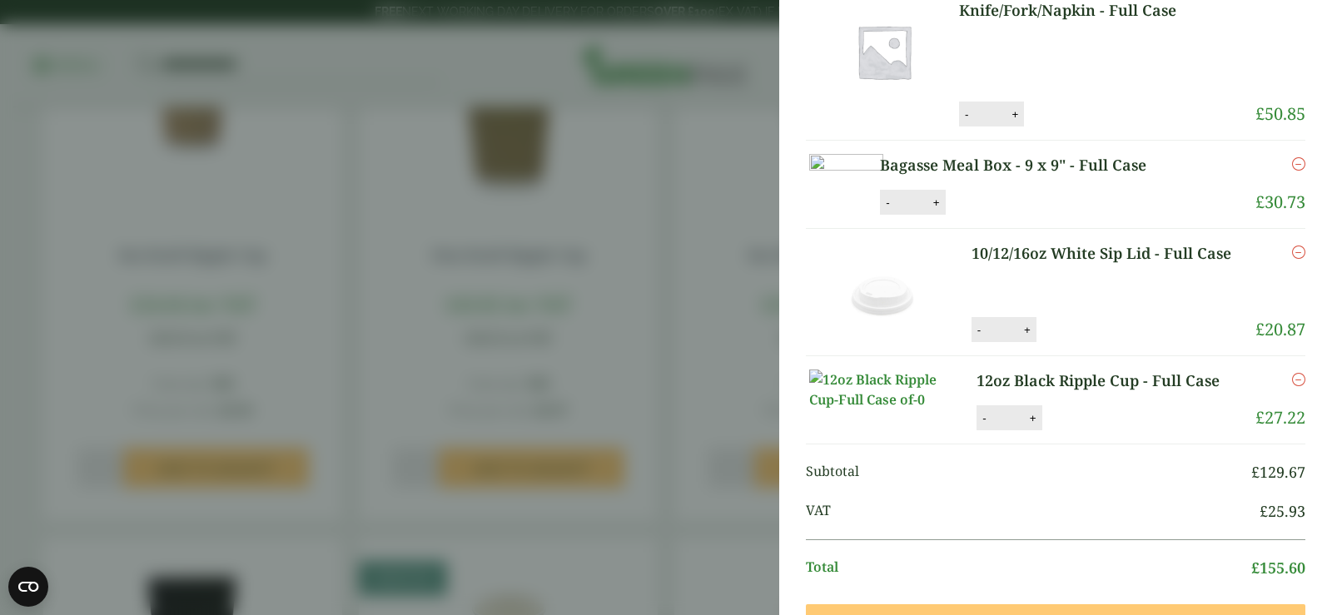
scroll to position [93, 0]
click at [354, 32] on aside "My Basket Wooden Cutlery 3 in 1 Pack – Knife/Fork/Napkin - Full Case Wooden Cut…" at bounding box center [666, 307] width 1332 height 615
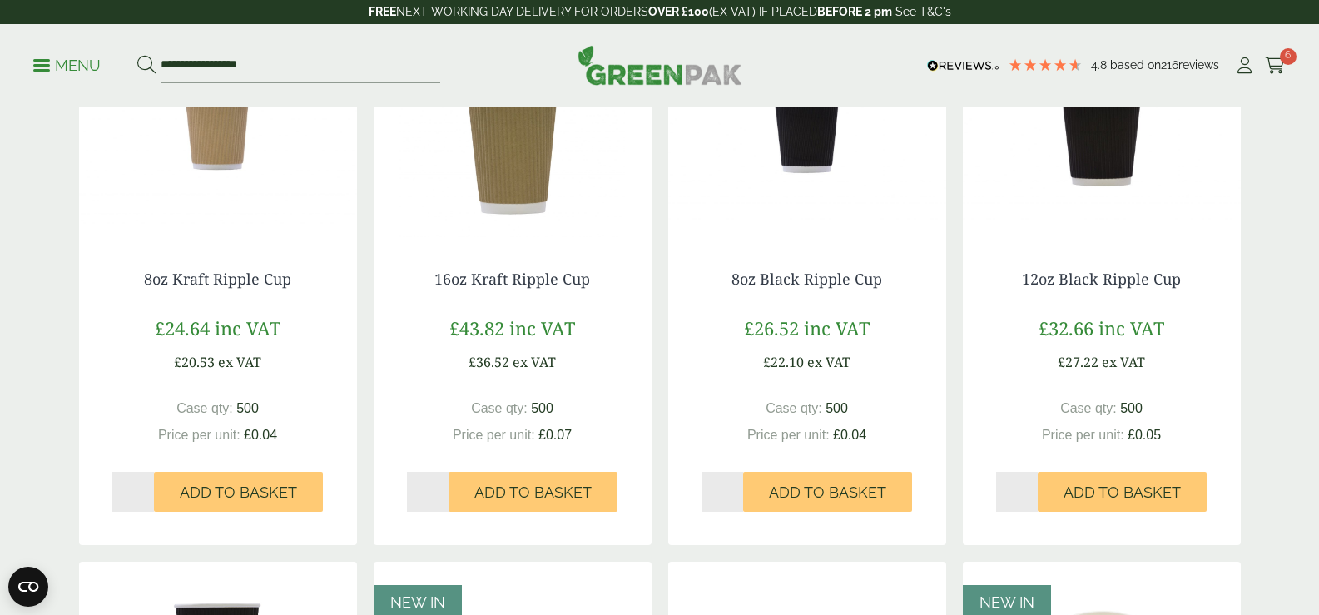
click at [42, 59] on link "Menu" at bounding box center [66, 64] width 67 height 17
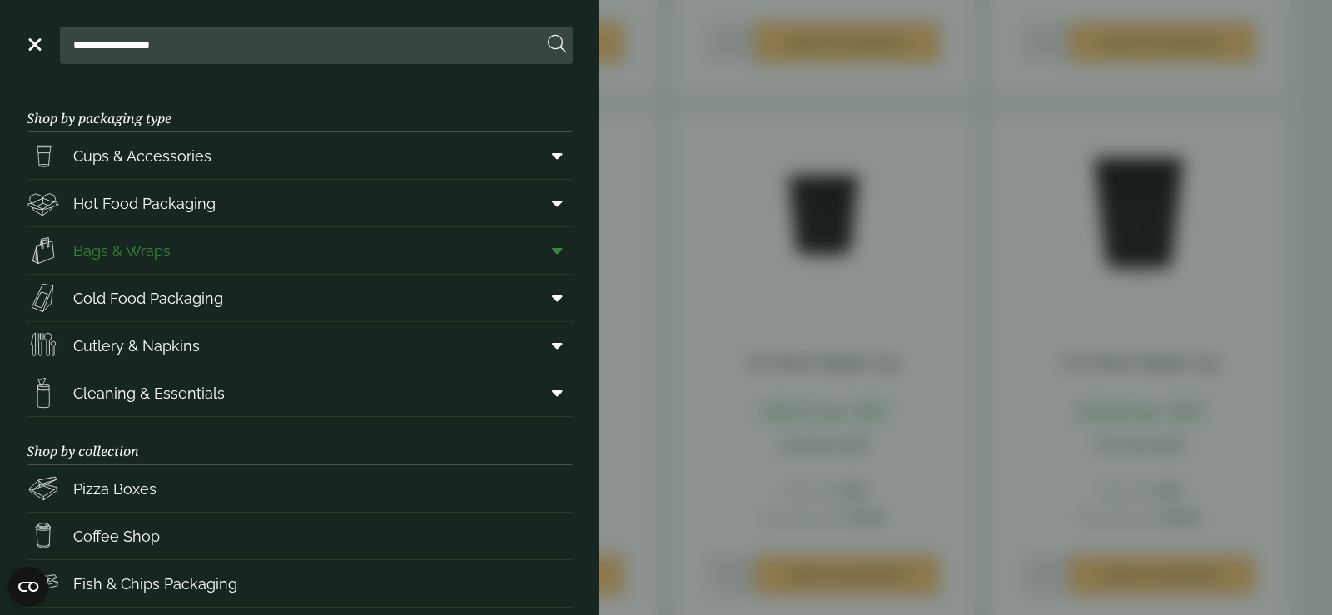
click at [126, 248] on span "Bags & Wraps" at bounding box center [121, 251] width 97 height 22
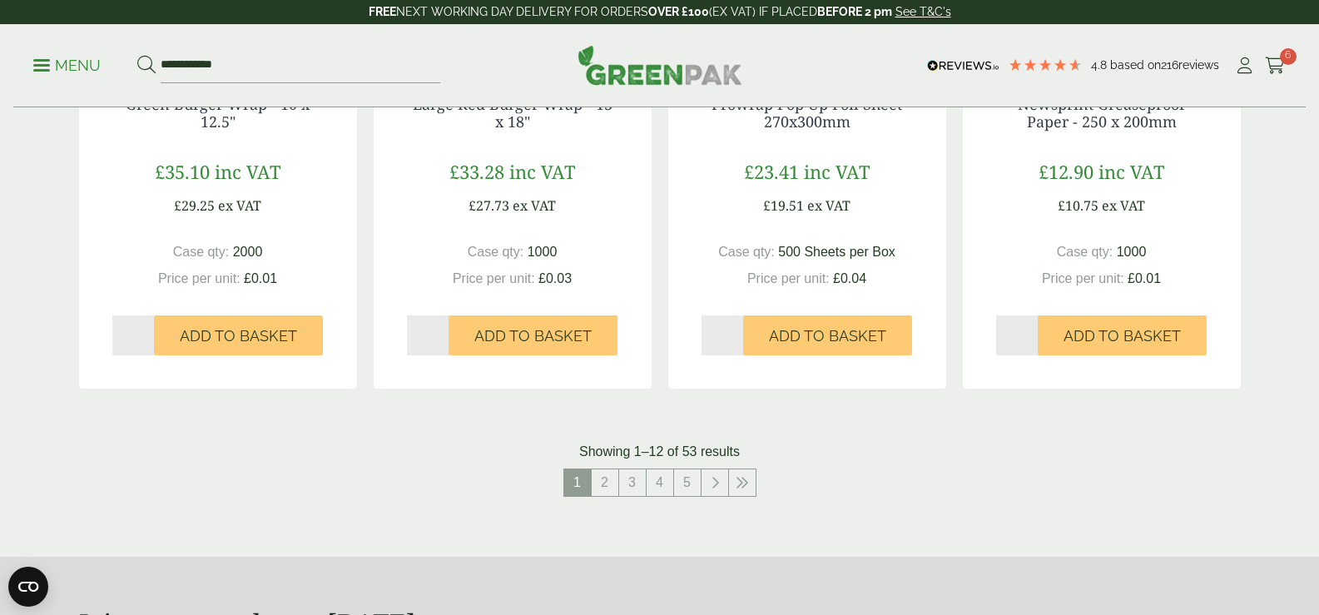
scroll to position [1670, 0]
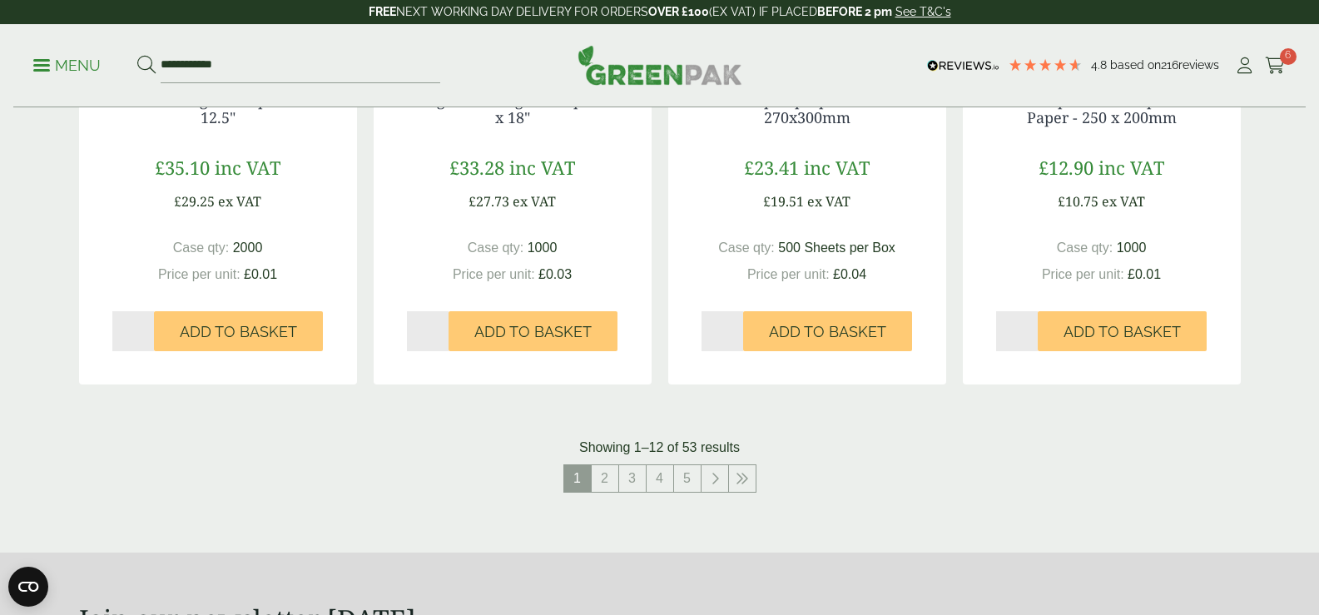
drag, startPoint x: 0, startPoint y: 0, endPoint x: 1331, endPoint y: 394, distance: 1387.8
click at [600, 472] on link "2" at bounding box center [605, 478] width 27 height 27
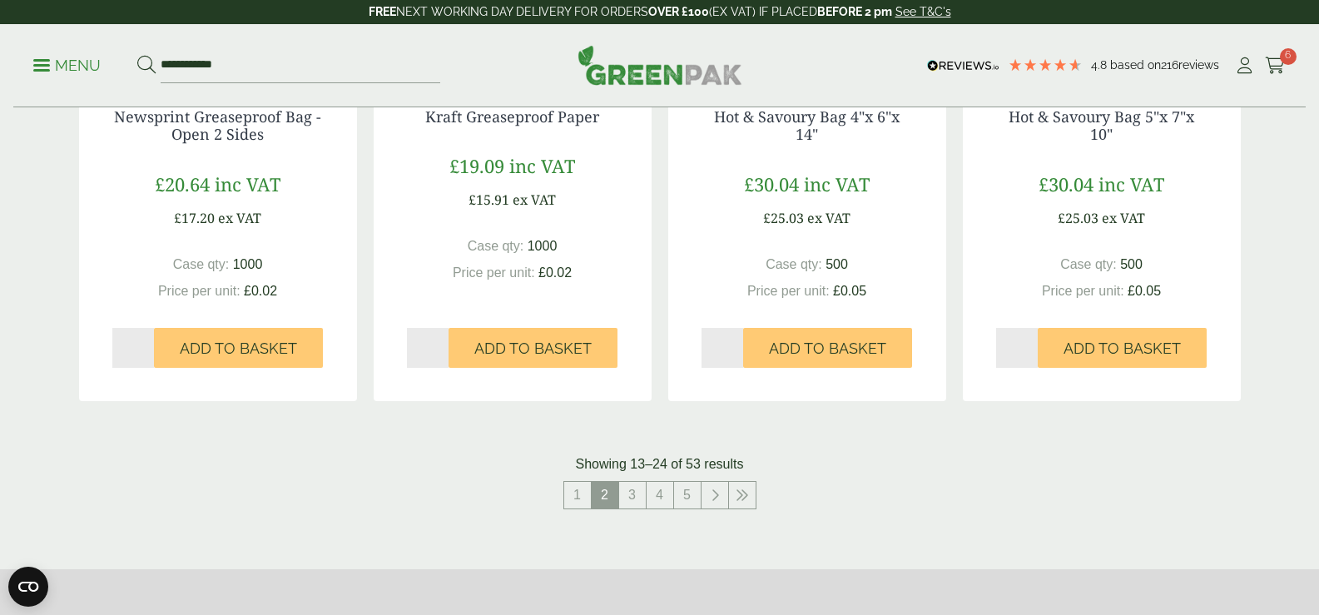
scroll to position [1665, 0]
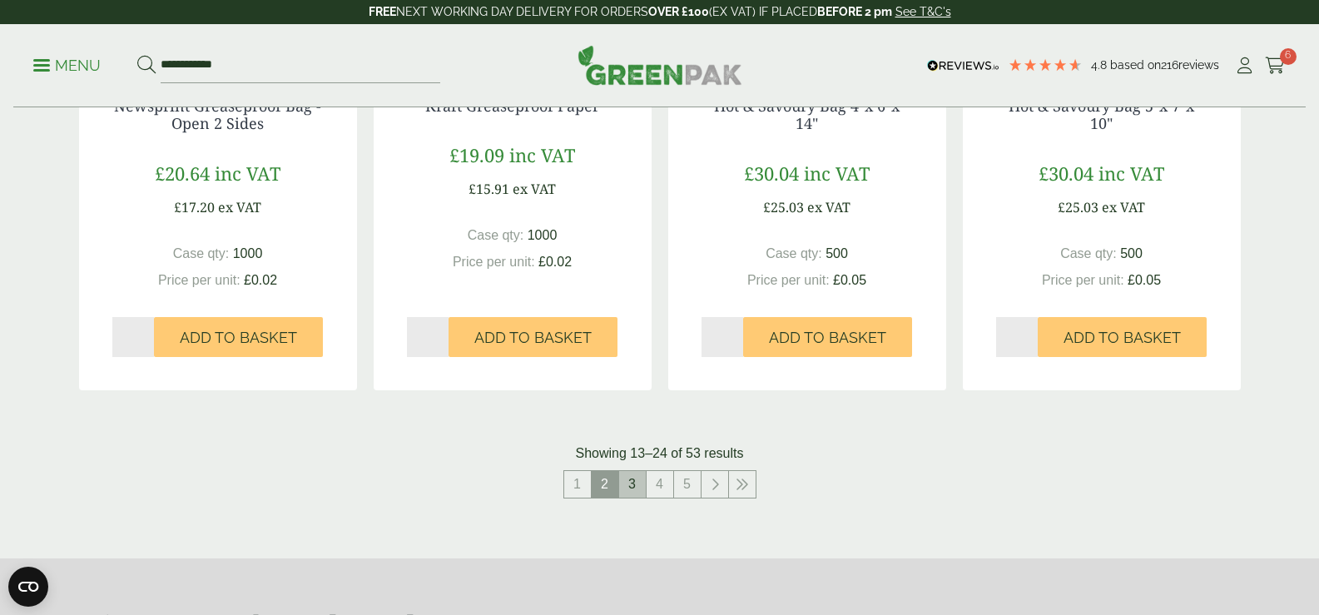
click at [631, 479] on link "3" at bounding box center [632, 484] width 27 height 27
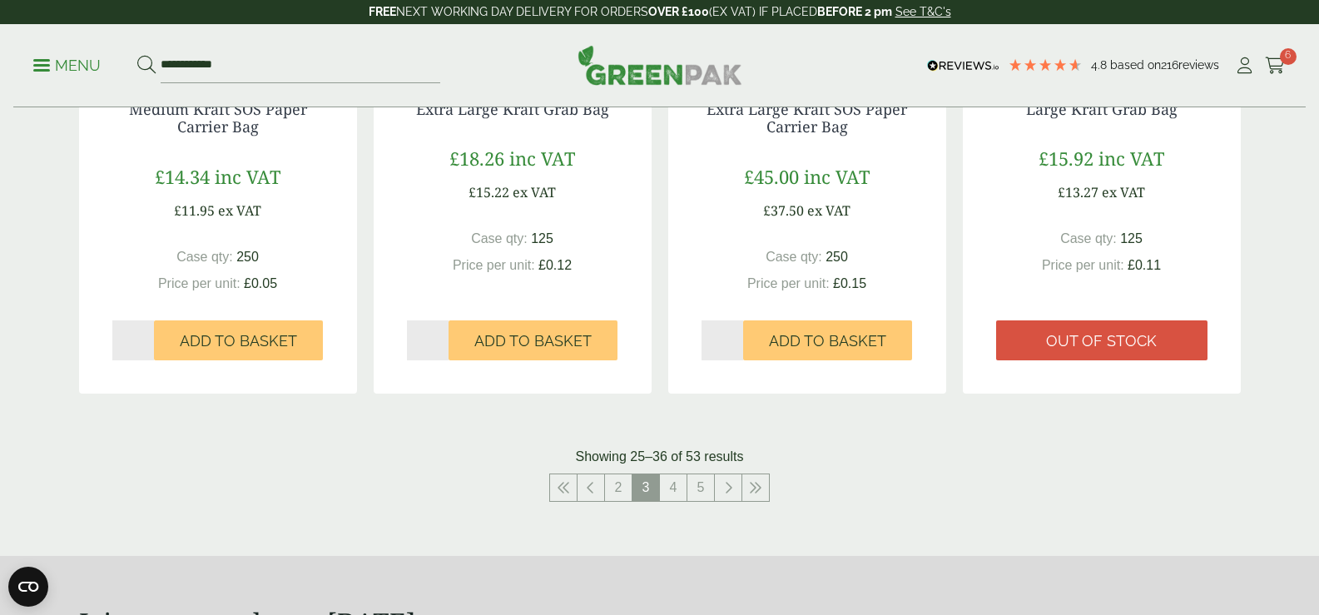
scroll to position [1669, 0]
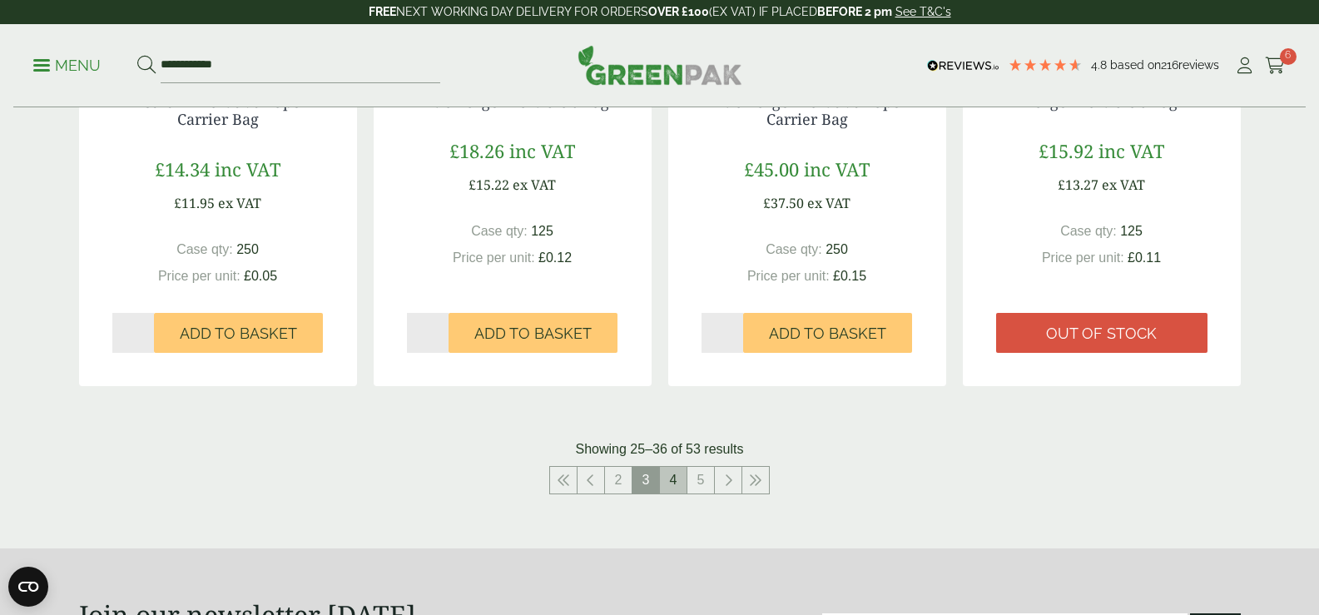
click at [672, 475] on link "4" at bounding box center [673, 480] width 27 height 27
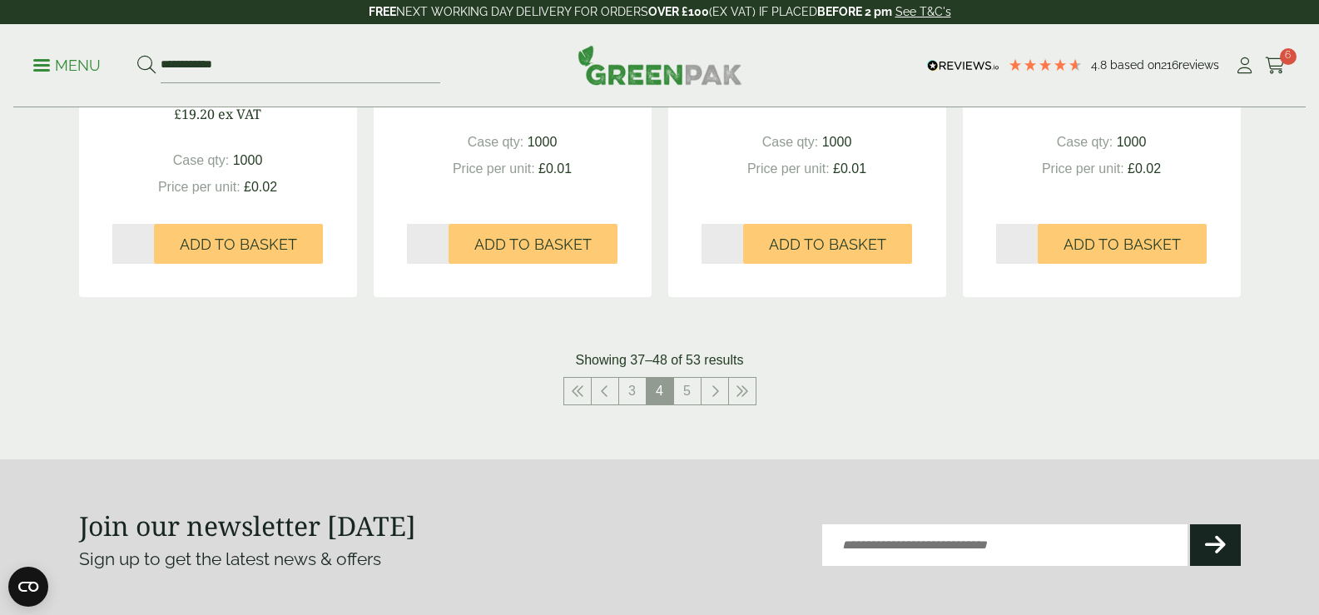
scroll to position [1791, 0]
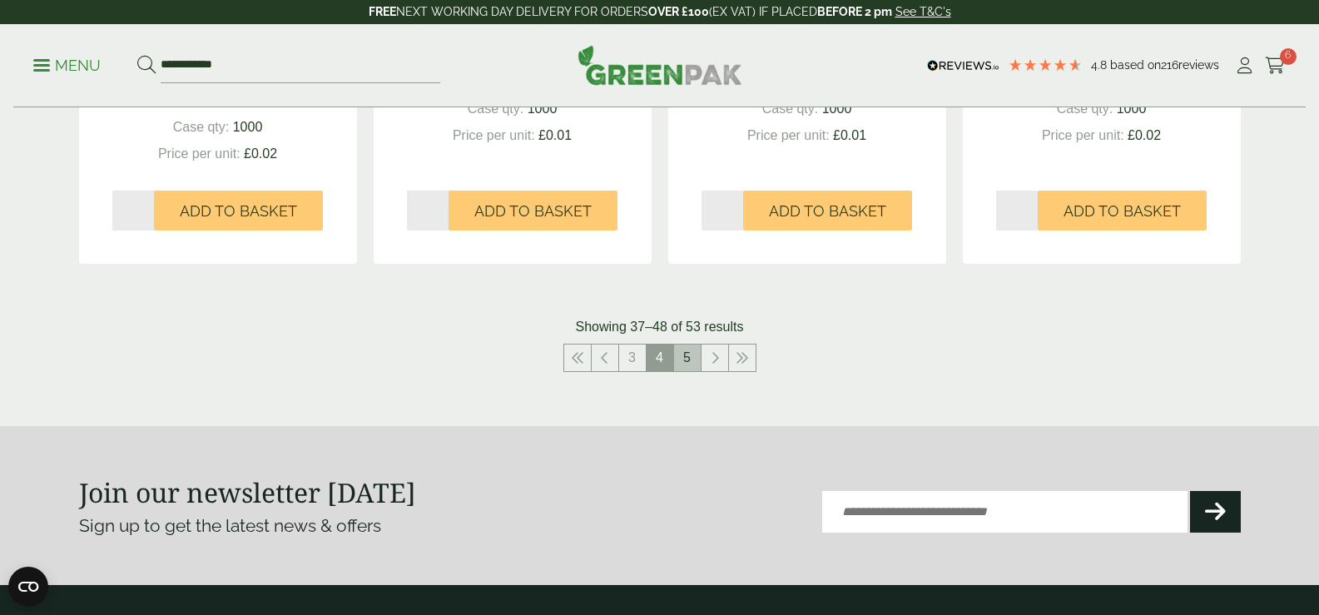
click at [677, 355] on link "5" at bounding box center [687, 358] width 27 height 27
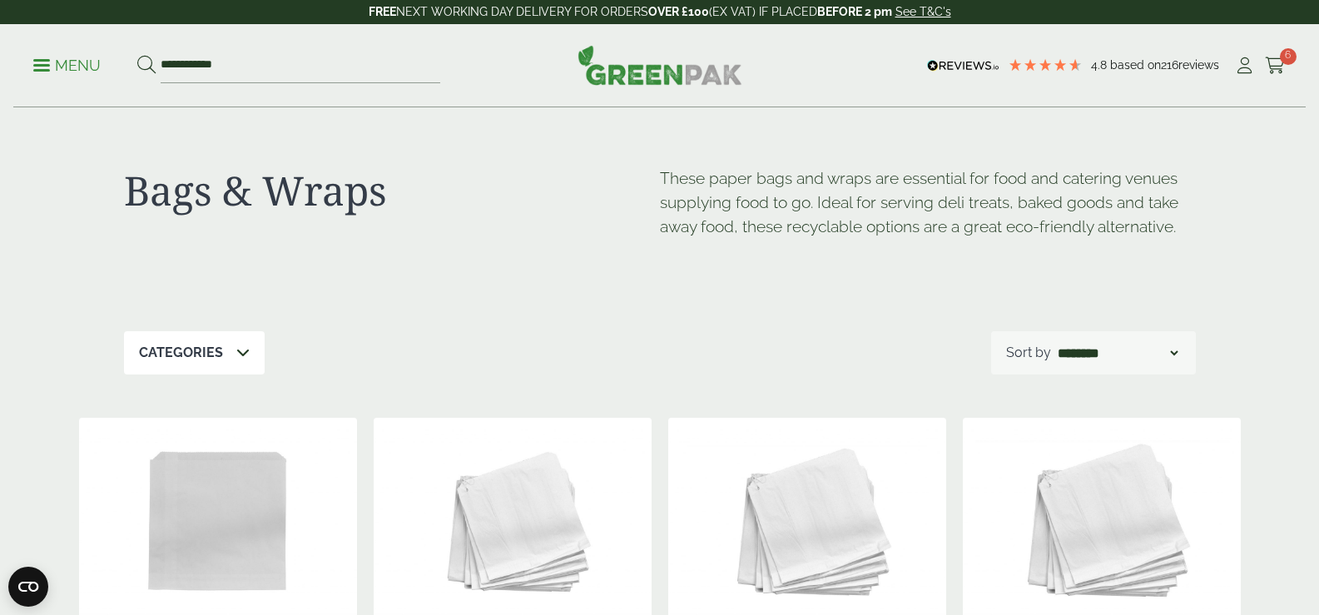
click at [40, 64] on span at bounding box center [41, 65] width 17 height 2
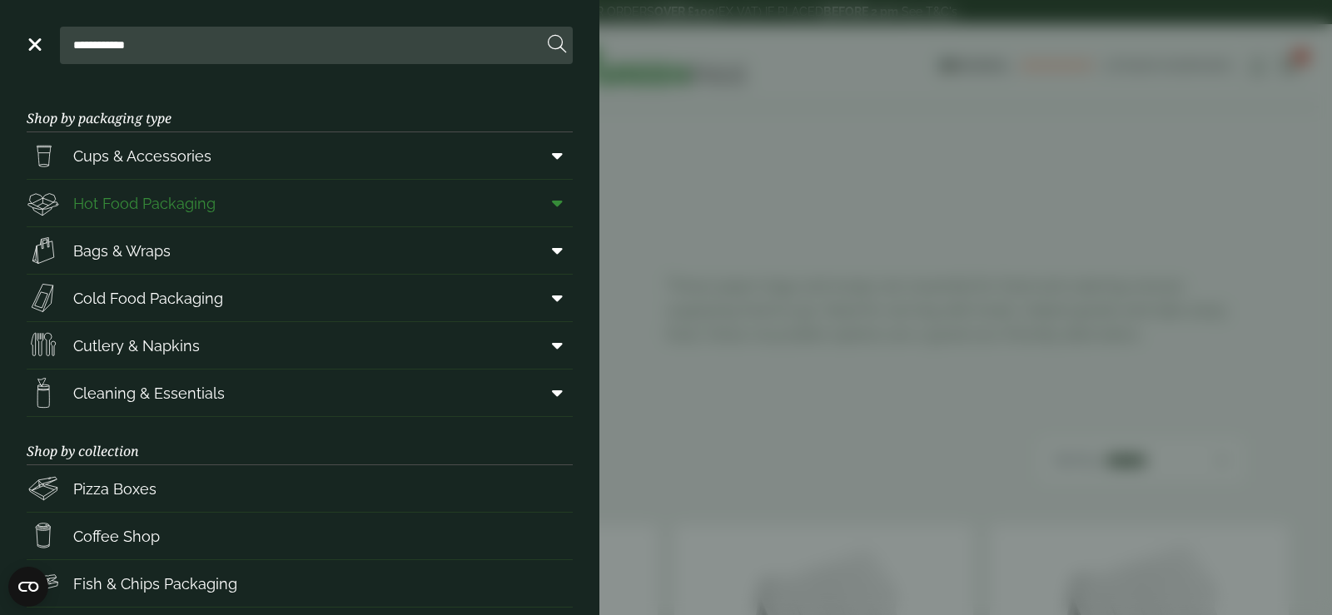
click at [552, 197] on icon at bounding box center [557, 203] width 11 height 17
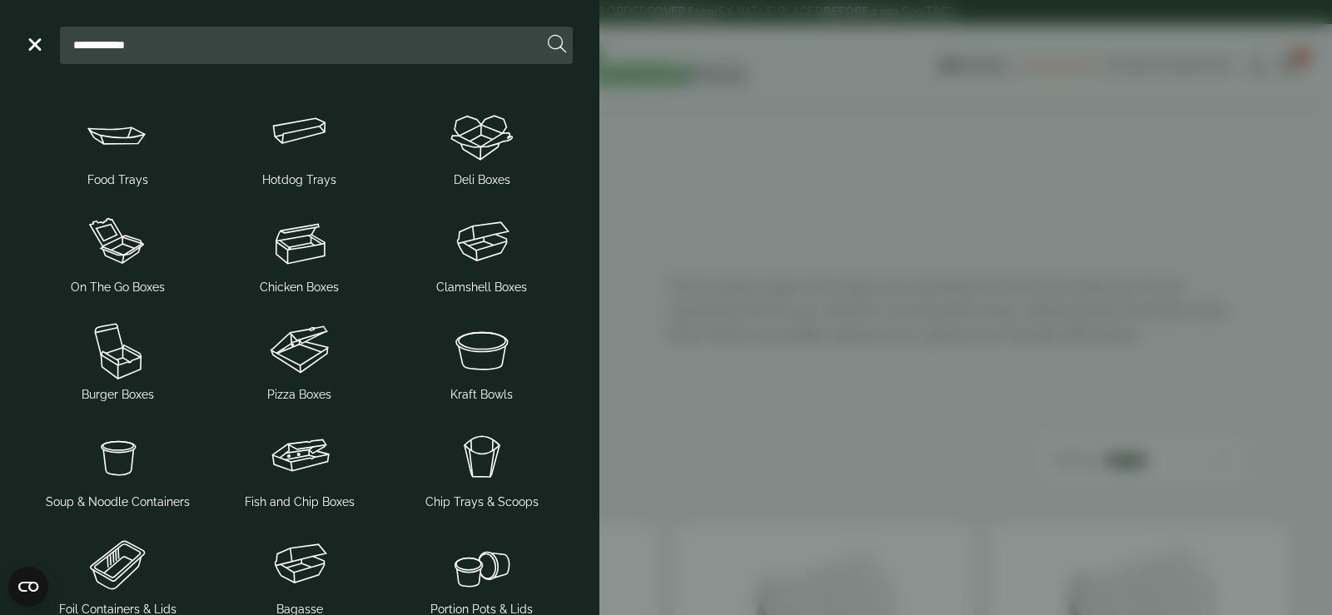
scroll to position [133, 0]
click at [128, 171] on span "Food Trays" at bounding box center [117, 146] width 169 height 87
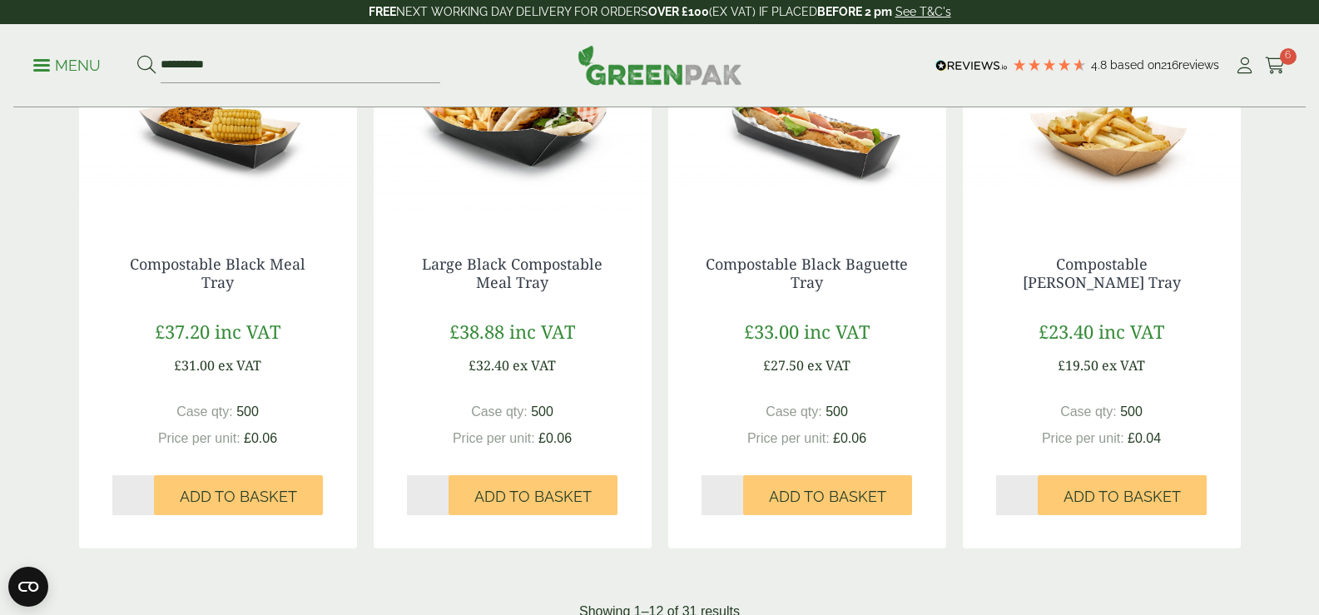
scroll to position [1214, 0]
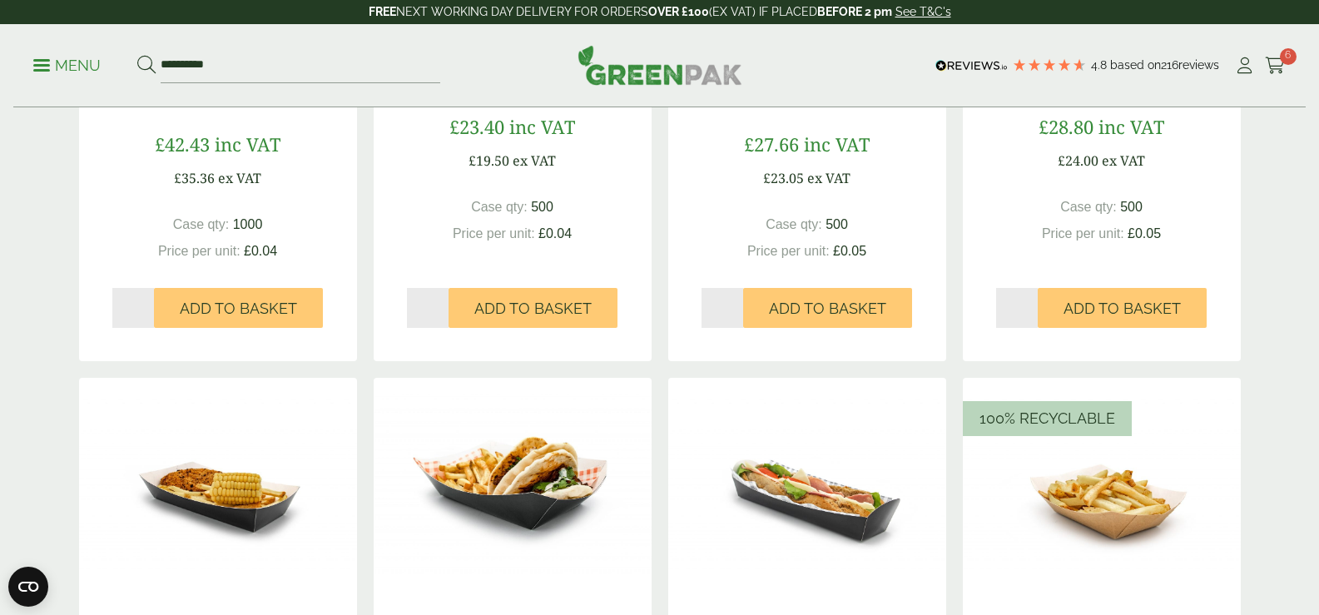
click at [1318, 314] on html "4.8 Based on 216 reviews FREE NEXT WORKING DAY DELIVERY - See T&C's FREE NEXT W…" at bounding box center [659, 236] width 1319 height 2901
click at [1284, 52] on span "6" at bounding box center [1288, 56] width 17 height 17
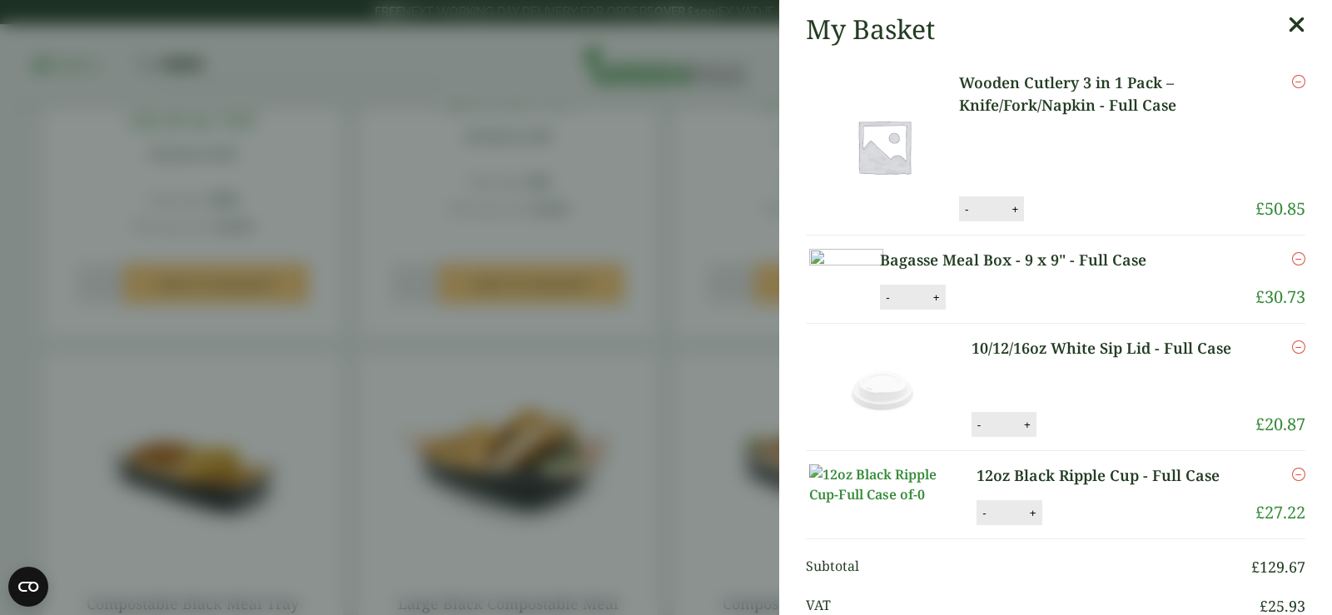
click at [733, 10] on aside "My Basket Wooden Cutlery 3 in 1 Pack – Knife/Fork/Napkin - Full Case Wooden Cut…" at bounding box center [666, 307] width 1332 height 615
